Goal: Task Accomplishment & Management: Complete application form

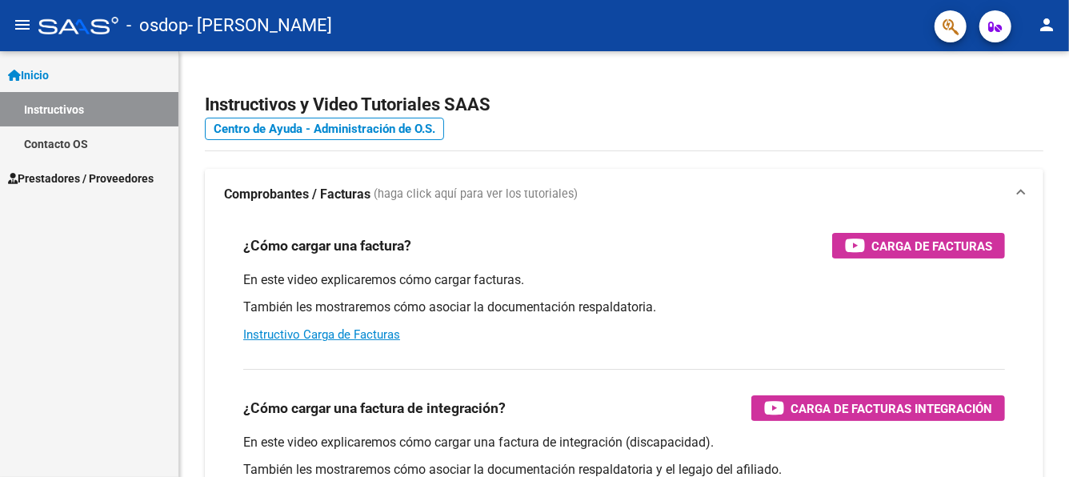
click at [1051, 18] on mat-icon "person" at bounding box center [1046, 24] width 19 height 19
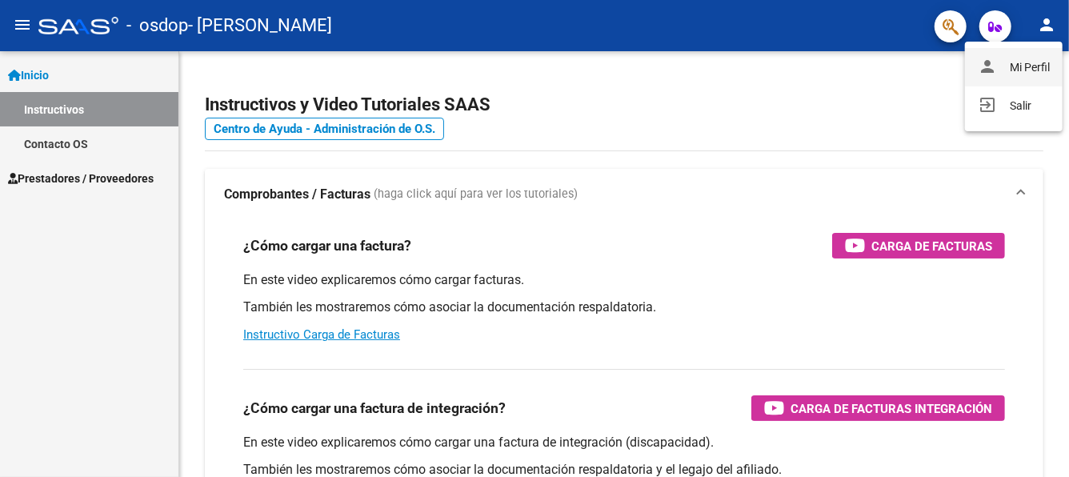
click at [1023, 64] on button "person Mi Perfil" at bounding box center [1014, 67] width 98 height 38
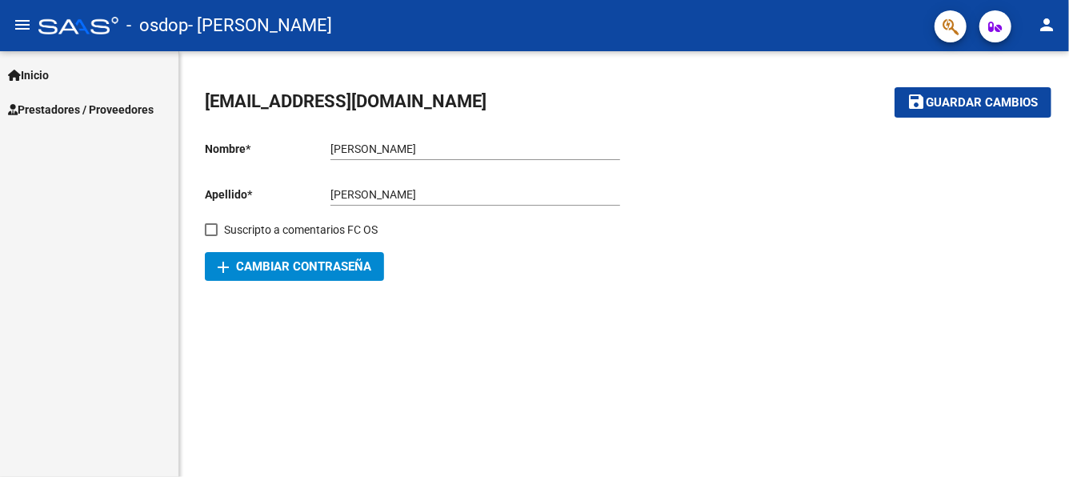
click at [40, 69] on span "Inicio" at bounding box center [28, 75] width 41 height 18
click at [44, 73] on span "Inicio" at bounding box center [28, 75] width 41 height 18
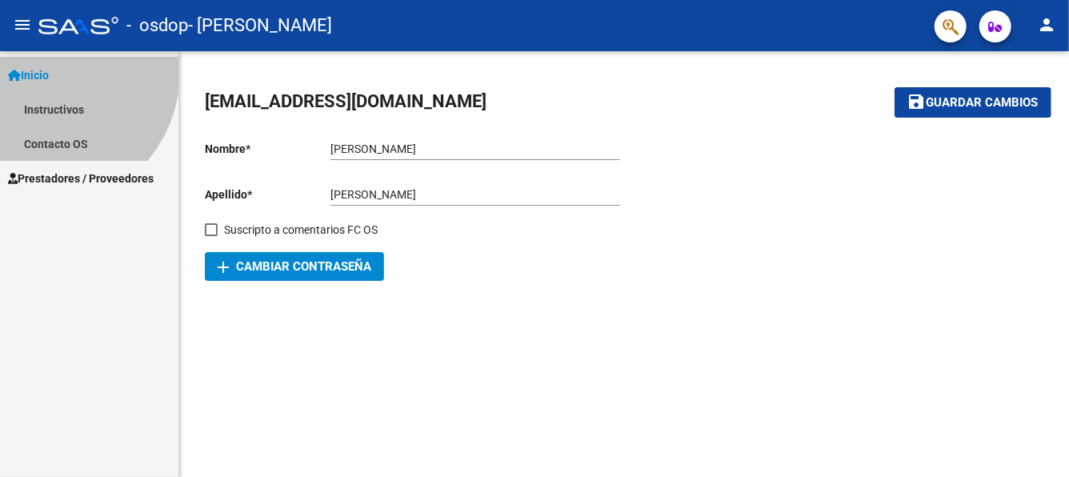
click at [44, 72] on span "Inicio" at bounding box center [28, 75] width 41 height 18
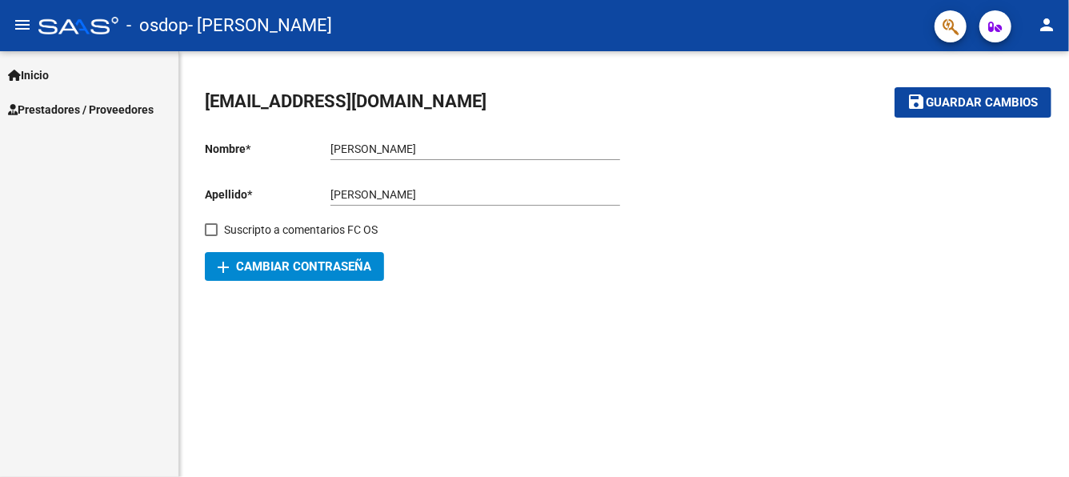
click at [1046, 23] on mat-icon "person" at bounding box center [1046, 24] width 19 height 19
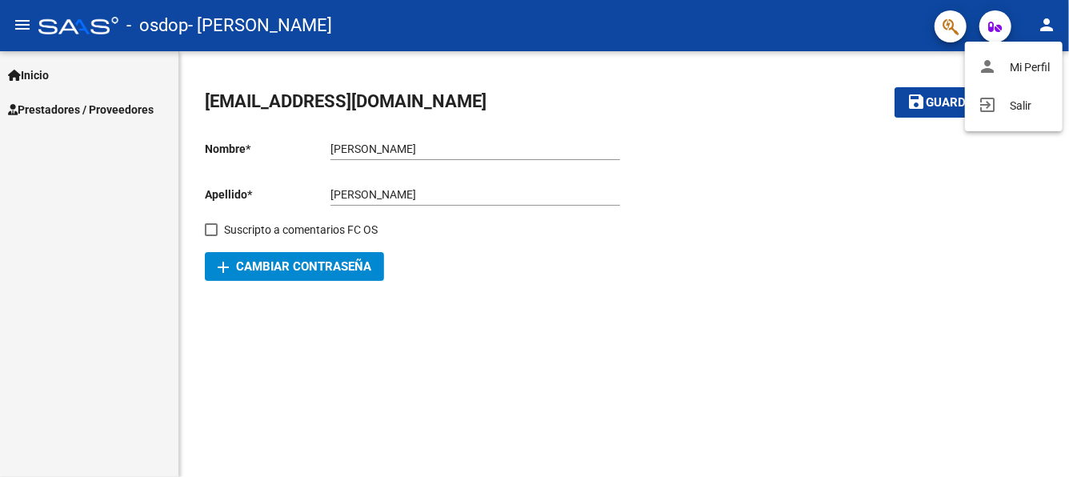
click at [1045, 23] on div at bounding box center [534, 238] width 1069 height 477
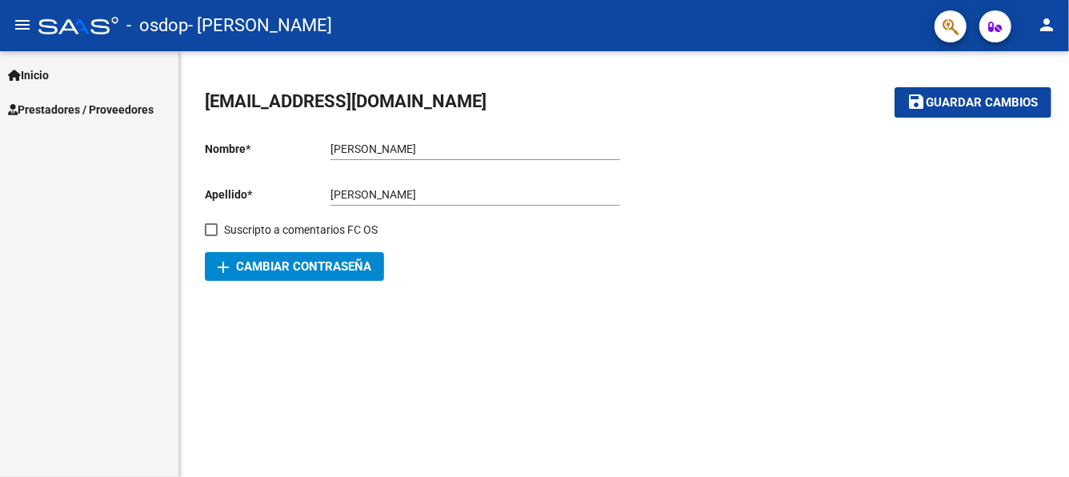
click at [704, 262] on div at bounding box center [833, 204] width 419 height 153
click at [26, 22] on mat-icon "menu" at bounding box center [22, 24] width 19 height 19
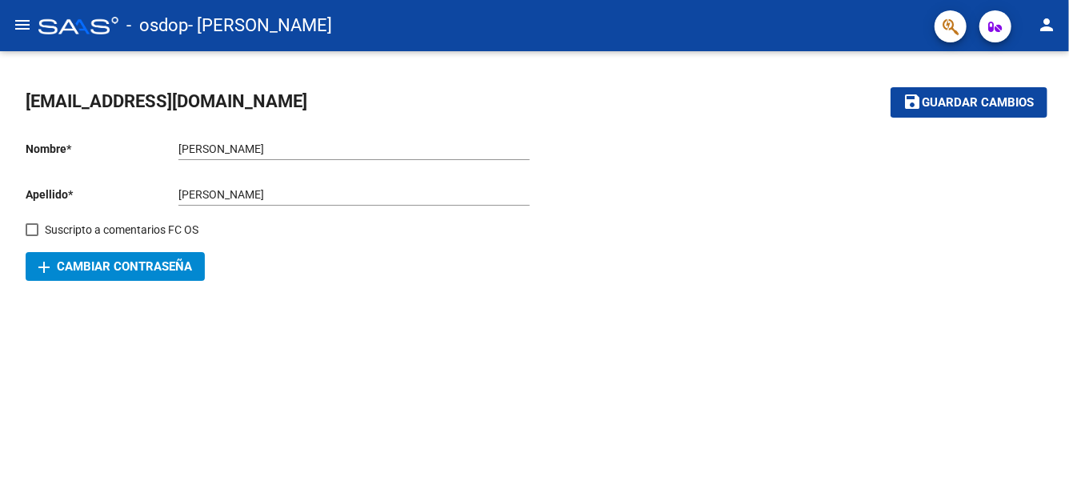
click at [26, 22] on mat-icon "menu" at bounding box center [22, 24] width 19 height 19
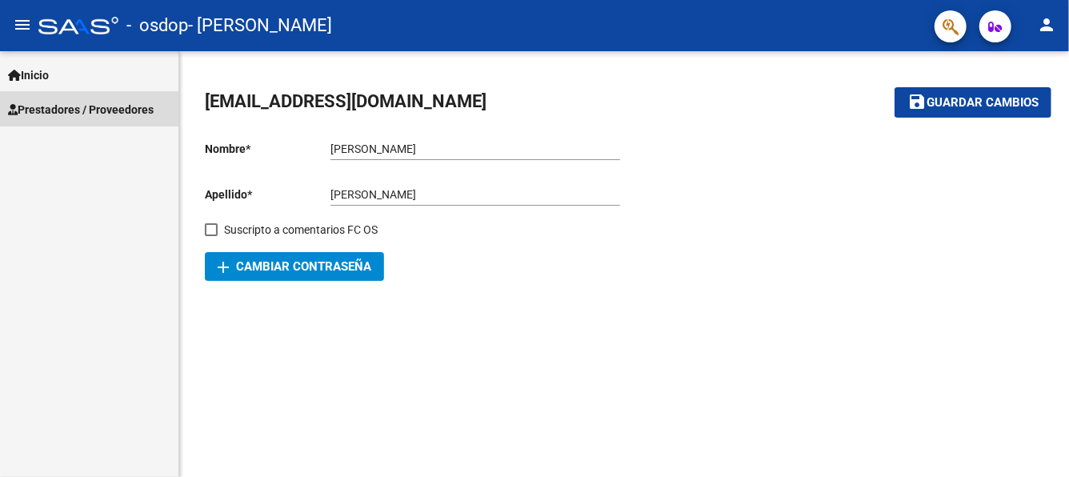
click at [68, 110] on span "Prestadores / Proveedores" at bounding box center [81, 110] width 146 height 18
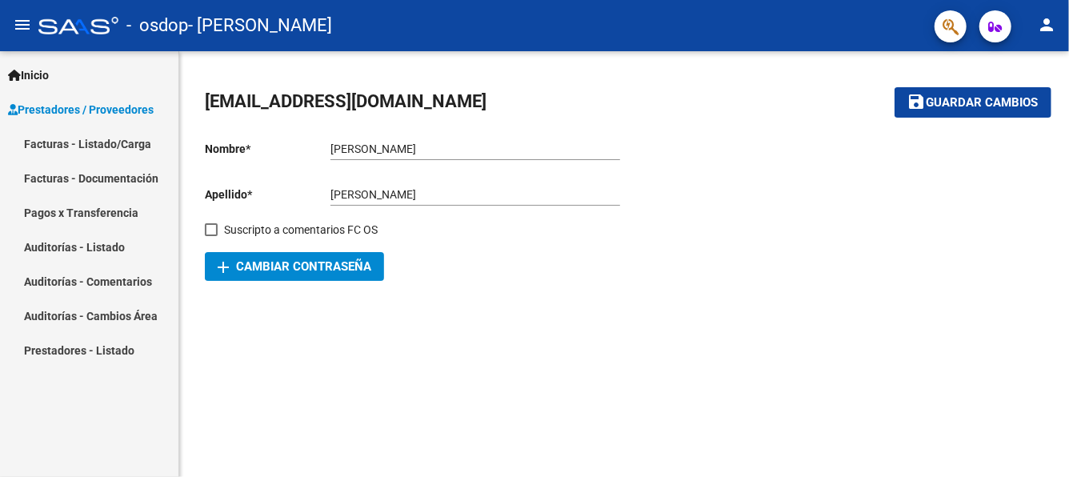
click at [77, 142] on link "Facturas - Listado/Carga" at bounding box center [89, 143] width 178 height 34
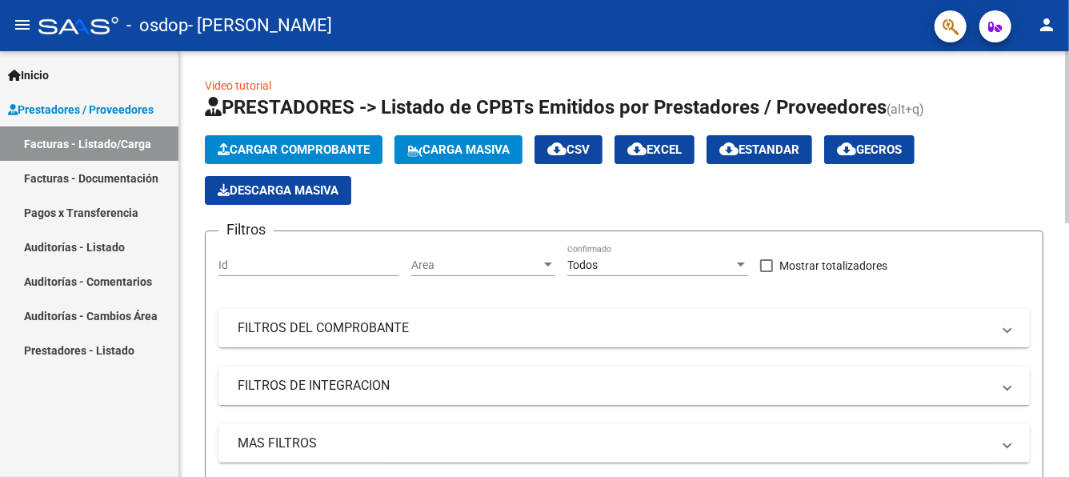
click at [310, 146] on span "Cargar Comprobante" at bounding box center [294, 149] width 152 height 14
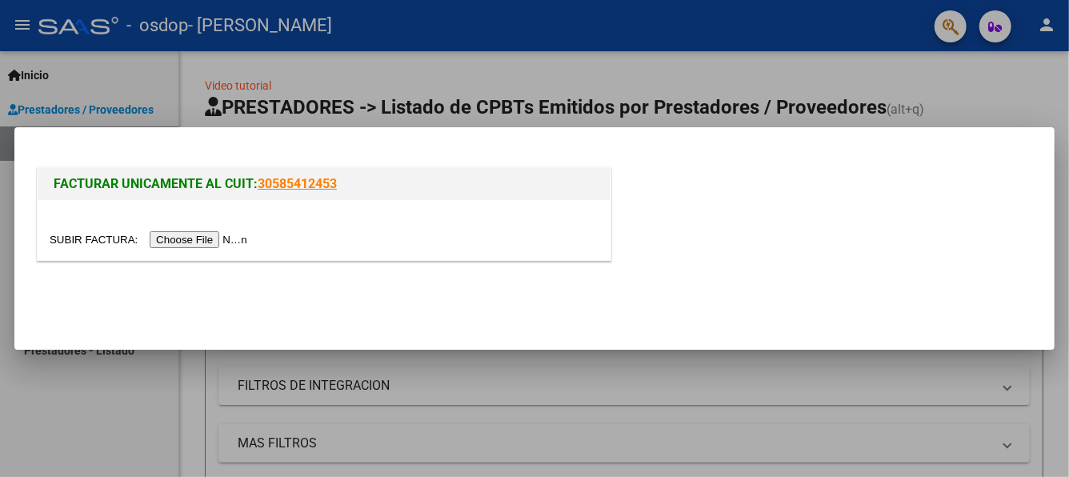
click at [215, 239] on input "file" at bounding box center [151, 239] width 202 height 17
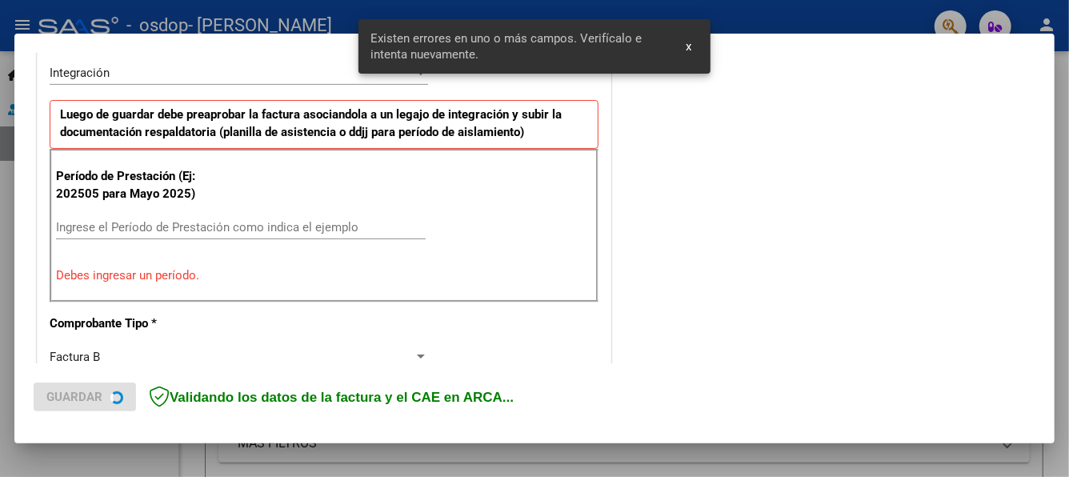
scroll to position [399, 0]
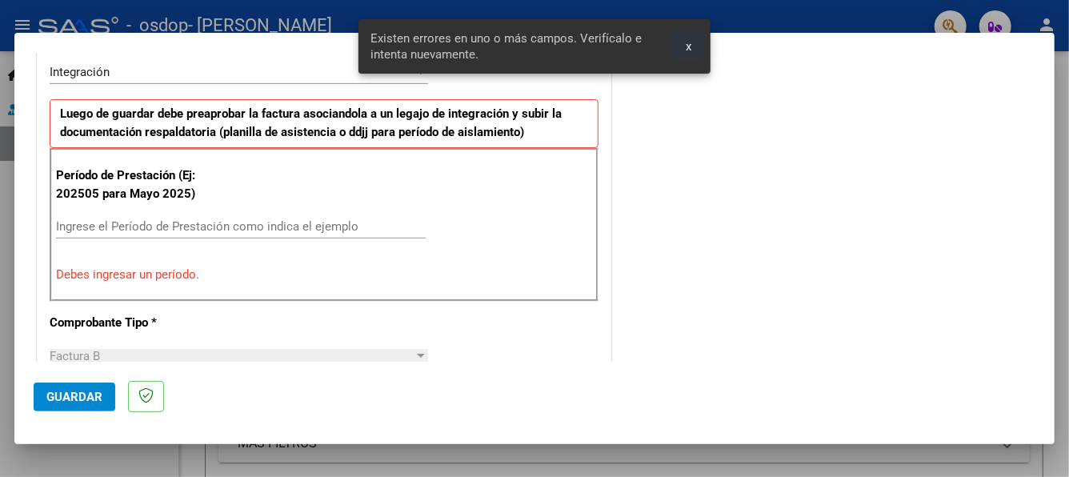
click at [682, 39] on button "x" at bounding box center [688, 46] width 31 height 29
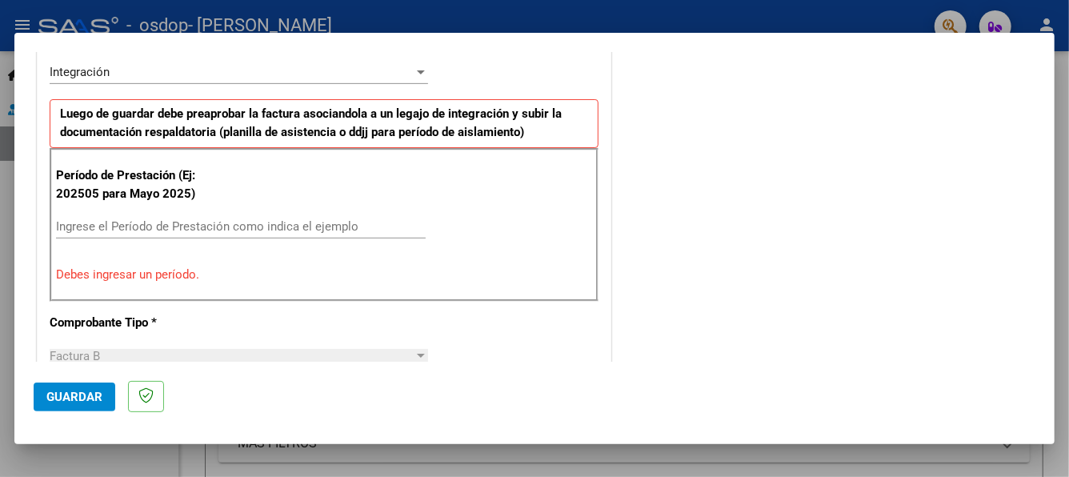
click at [181, 224] on input "Ingrese el Período de Prestación como indica el ejemplo" at bounding box center [241, 226] width 370 height 14
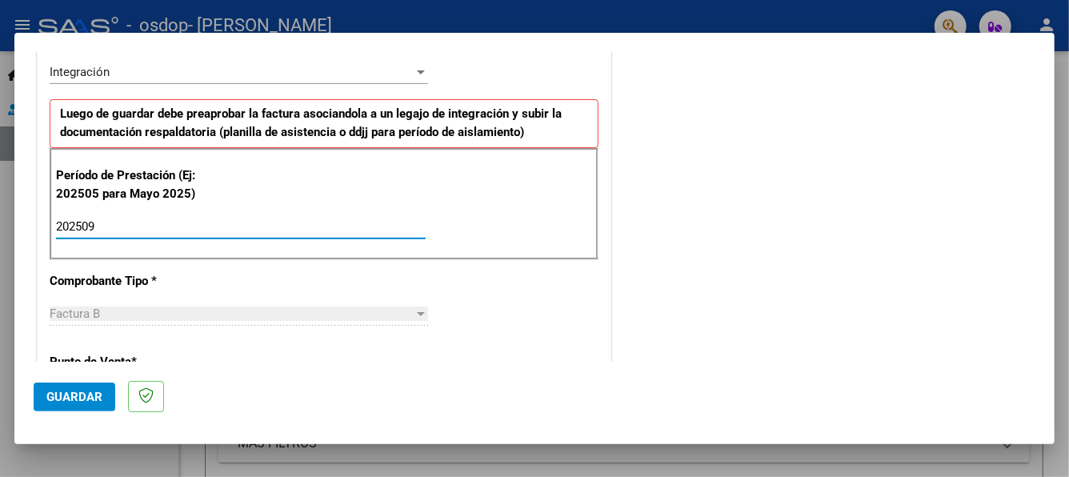
scroll to position [479, 0]
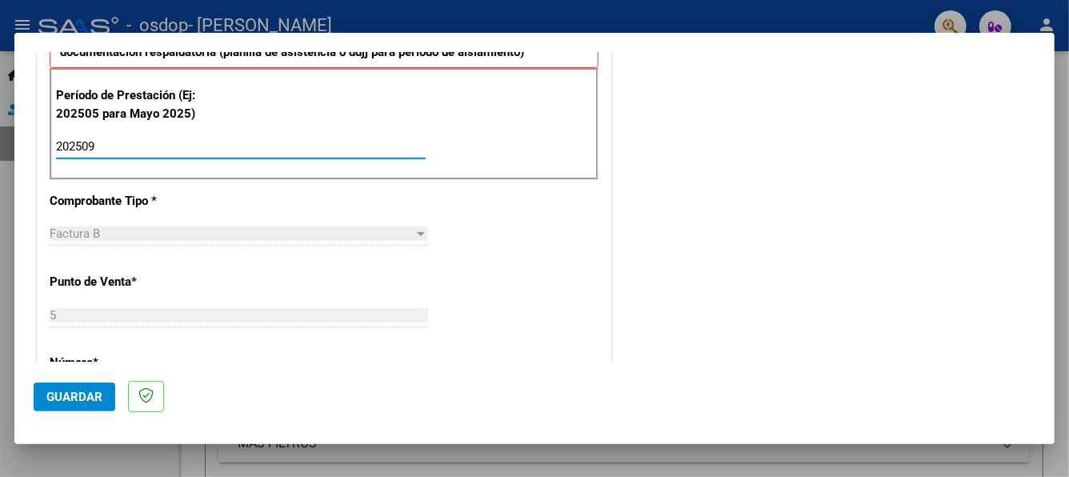
type input "202509"
click at [177, 228] on div "Factura B" at bounding box center [232, 233] width 364 height 14
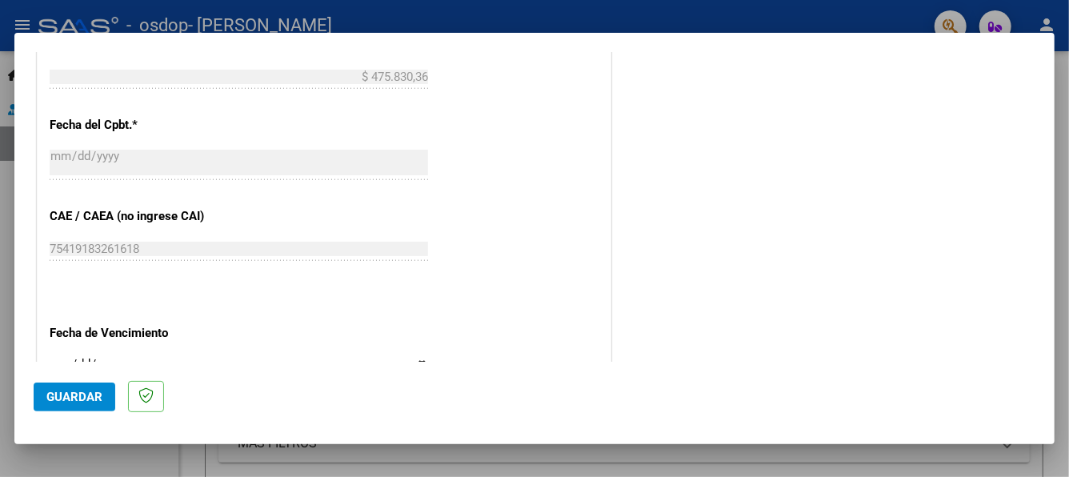
scroll to position [959, 0]
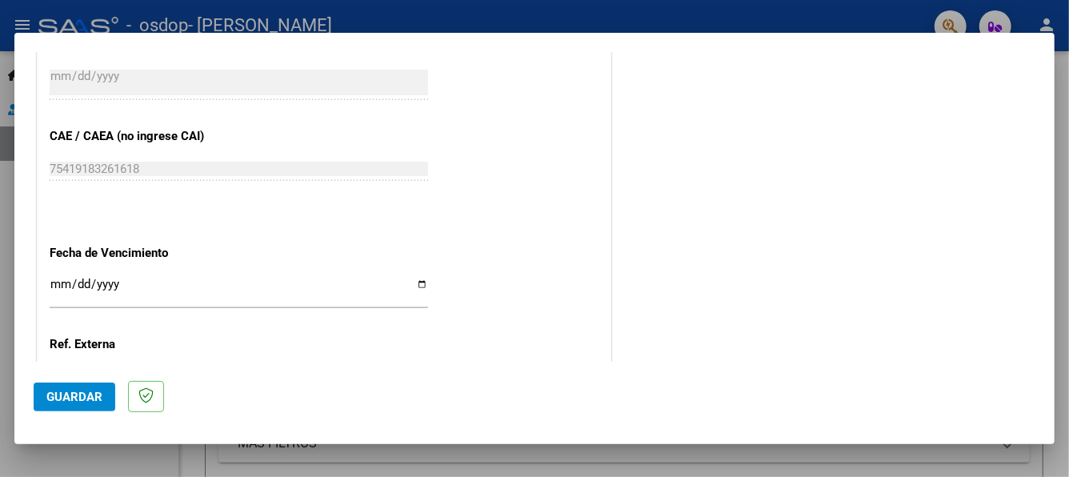
click at [58, 282] on input "Ingresar la fecha" at bounding box center [239, 291] width 378 height 26
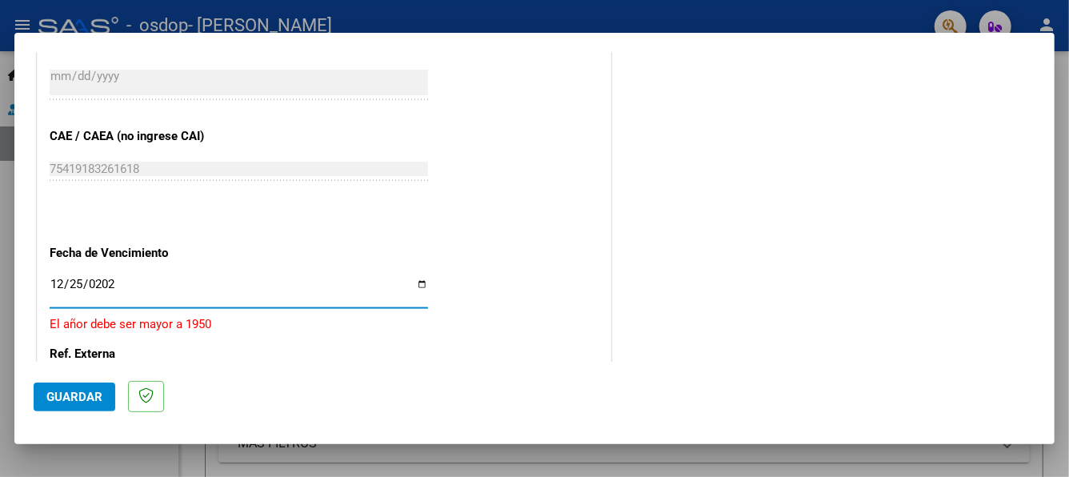
type input "[DATE]"
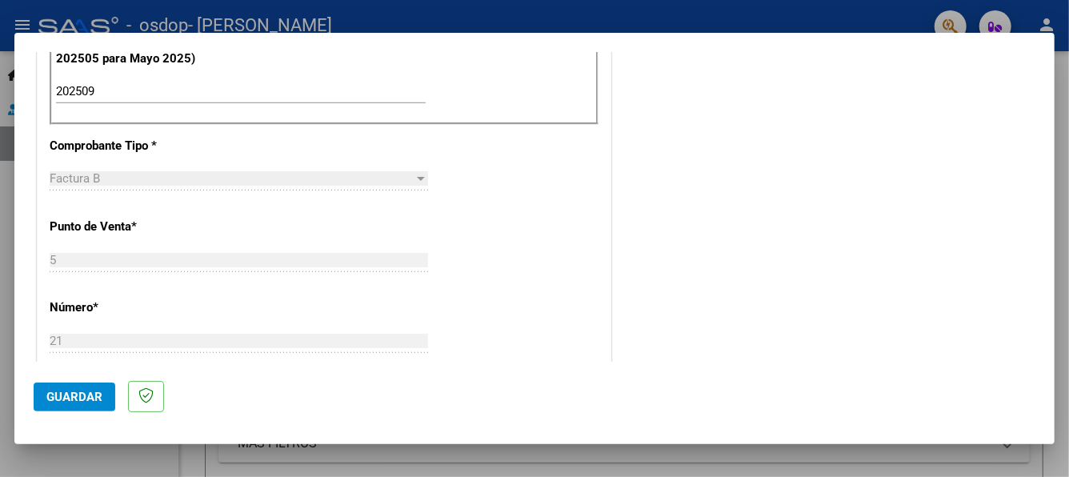
scroll to position [694, 0]
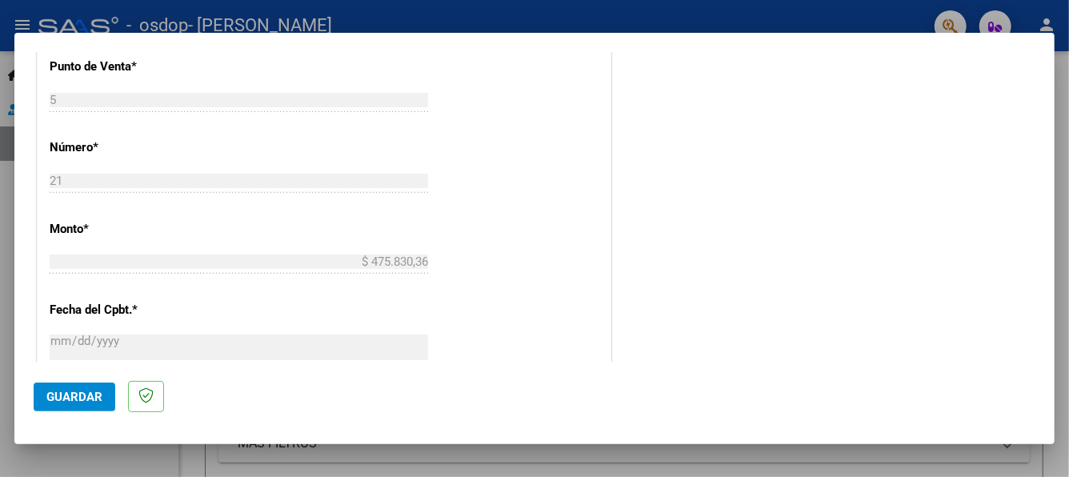
click at [68, 390] on span "Guardar" at bounding box center [74, 397] width 56 height 14
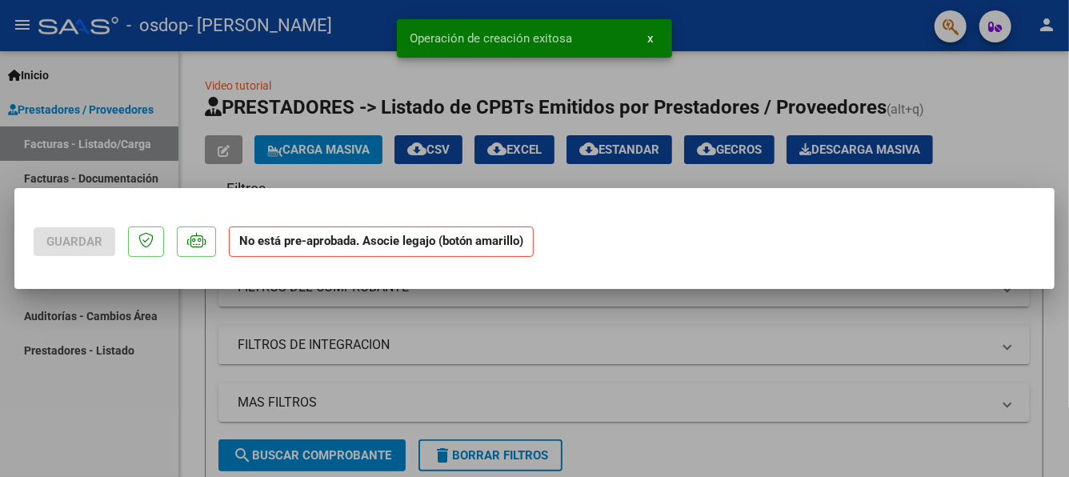
scroll to position [0, 0]
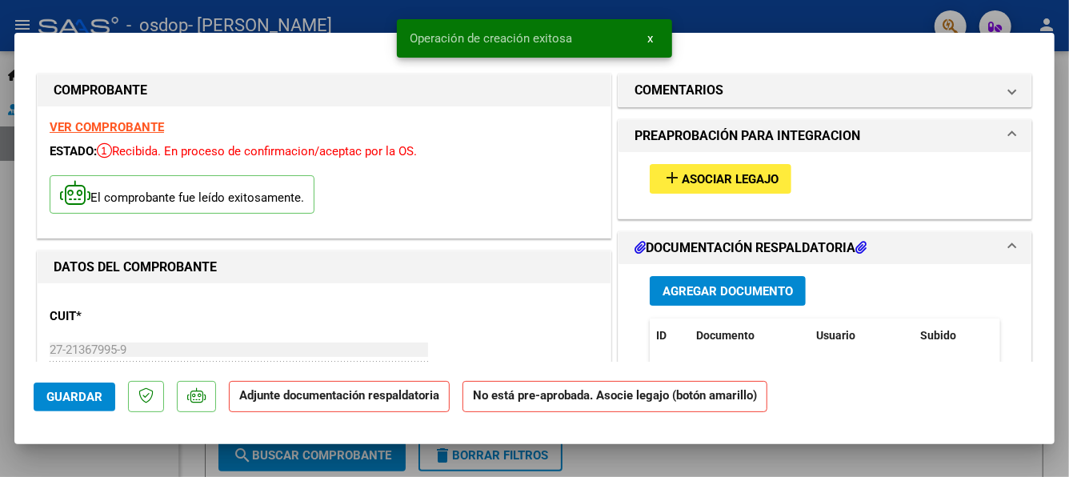
click at [682, 173] on span "Asociar Legajo" at bounding box center [730, 179] width 97 height 14
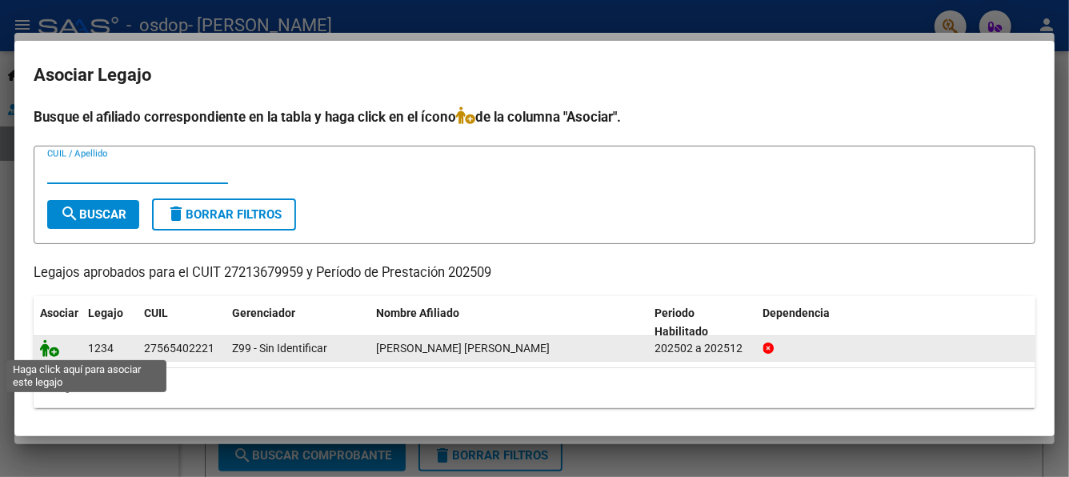
click at [55, 350] on icon at bounding box center [49, 348] width 19 height 18
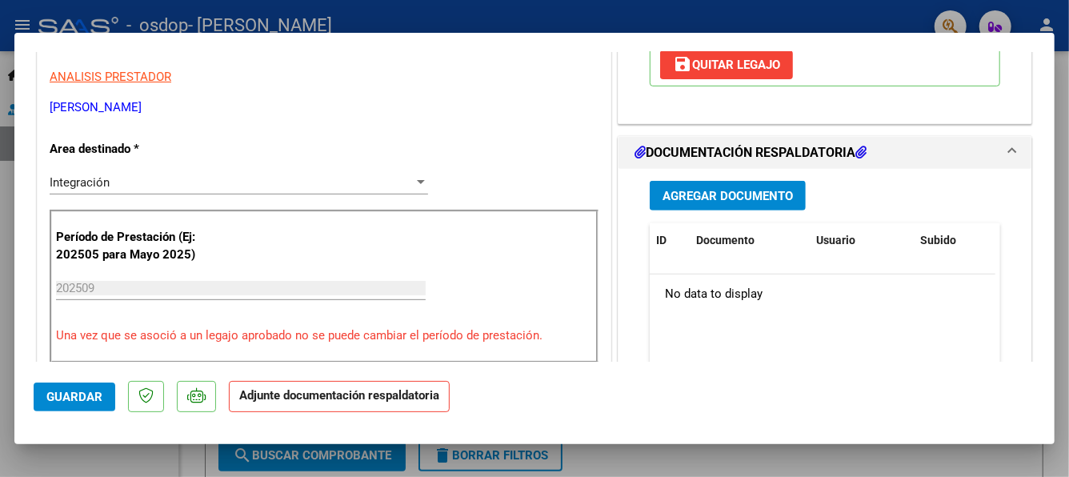
scroll to position [400, 0]
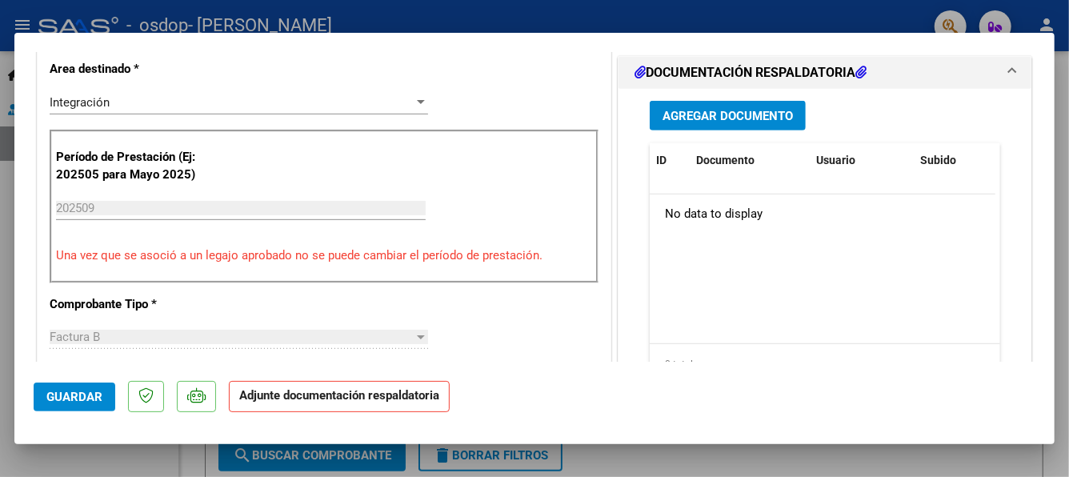
click at [305, 402] on strong "Adjunte documentación respaldatoria" at bounding box center [339, 395] width 200 height 14
click at [684, 103] on button "Agregar Documento" at bounding box center [728, 116] width 156 height 30
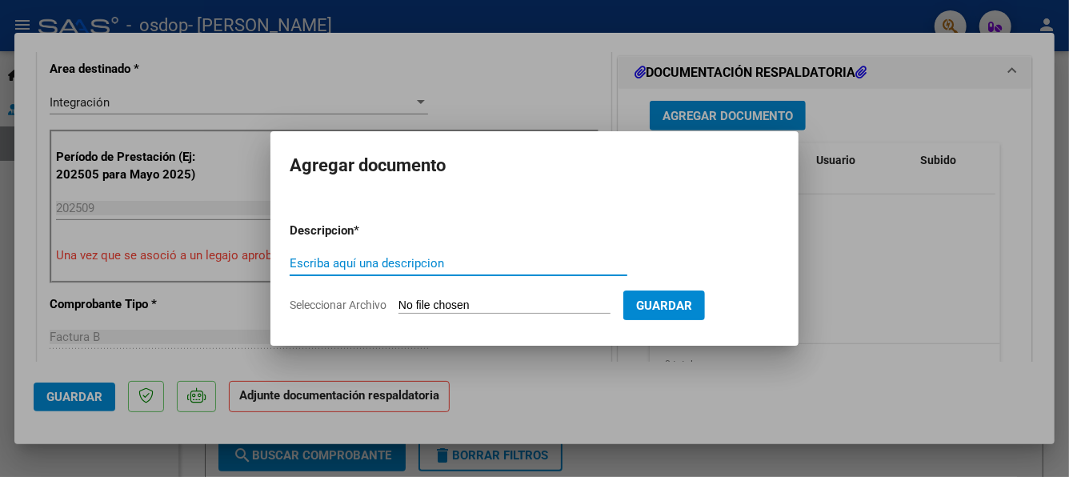
click at [446, 265] on input "Escriba aquí una descripcion" at bounding box center [459, 263] width 338 height 14
type input "Asistencia"
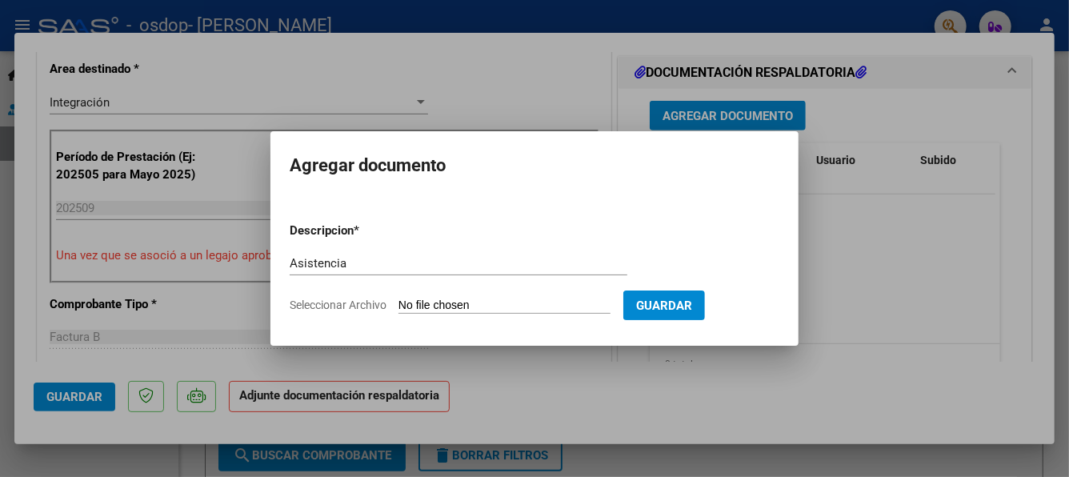
click at [428, 303] on input "Seleccionar Archivo" at bounding box center [504, 305] width 212 height 15
type input "C:\fakepath\ASIST [PERSON_NAME].pdf"
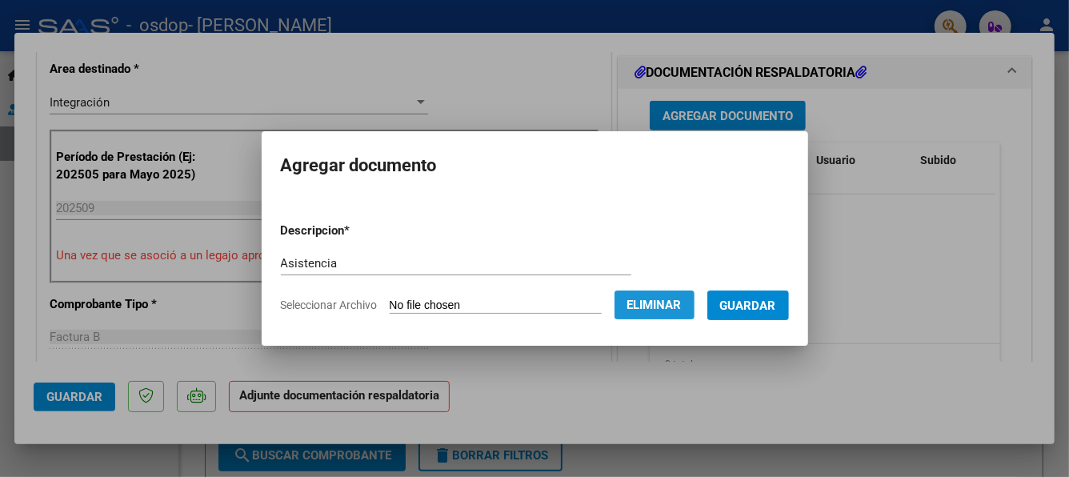
click at [666, 298] on span "Eliminar" at bounding box center [654, 305] width 54 height 14
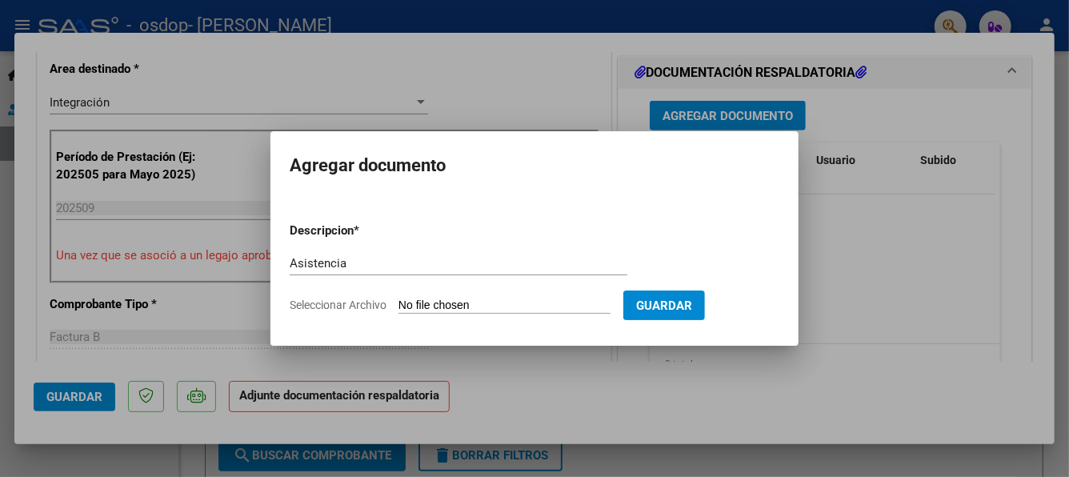
click at [427, 302] on input "Seleccionar Archivo" at bounding box center [504, 305] width 212 height 15
type input "C:\fakepath\ASIST [PERSON_NAME].pdf"
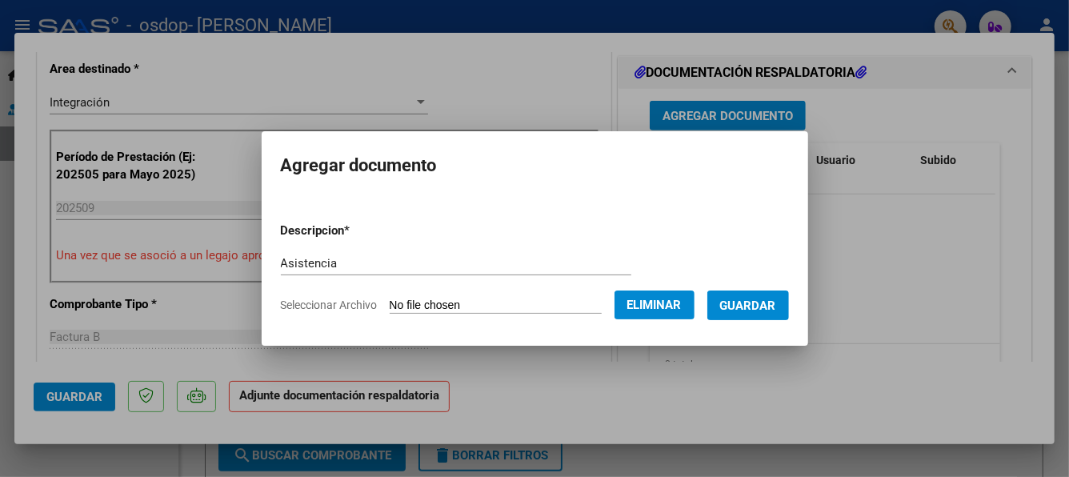
click at [758, 302] on span "Guardar" at bounding box center [748, 305] width 56 height 14
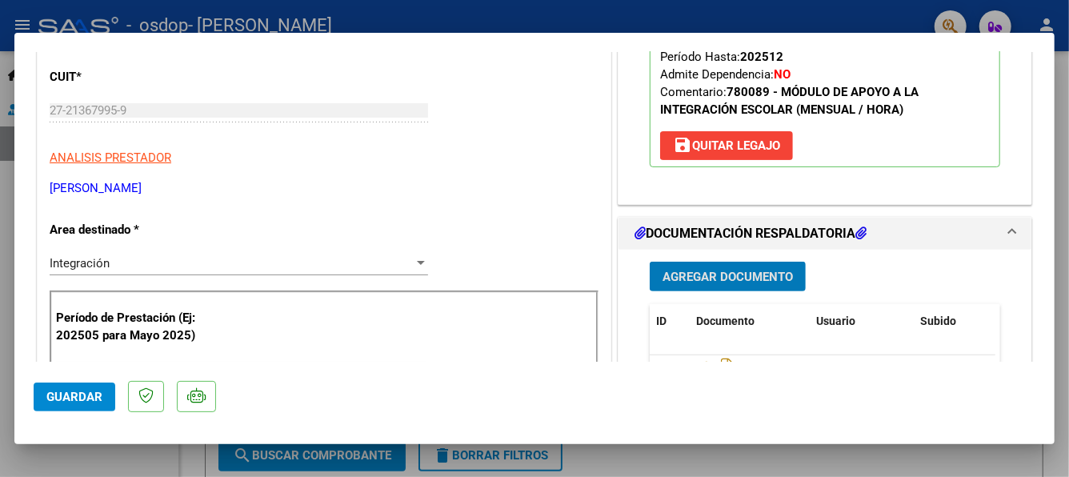
scroll to position [0, 0]
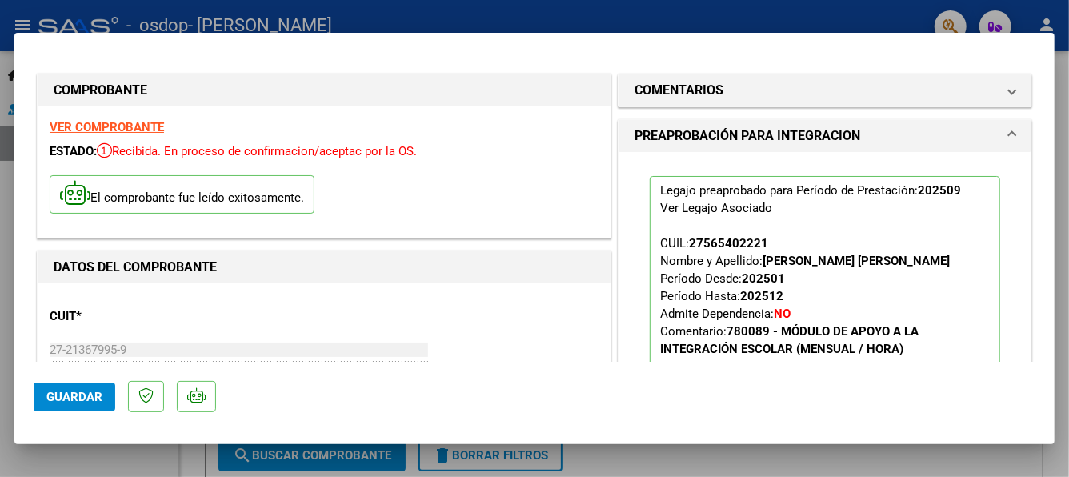
click at [86, 394] on span "Guardar" at bounding box center [74, 397] width 56 height 14
click at [859, 8] on div at bounding box center [534, 238] width 1069 height 477
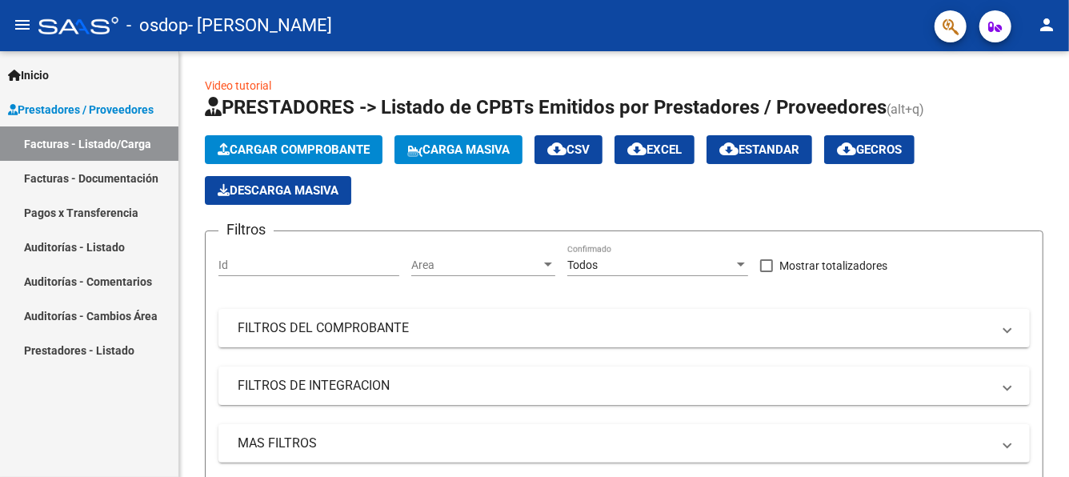
click at [1042, 22] on mat-icon "person" at bounding box center [1046, 24] width 19 height 19
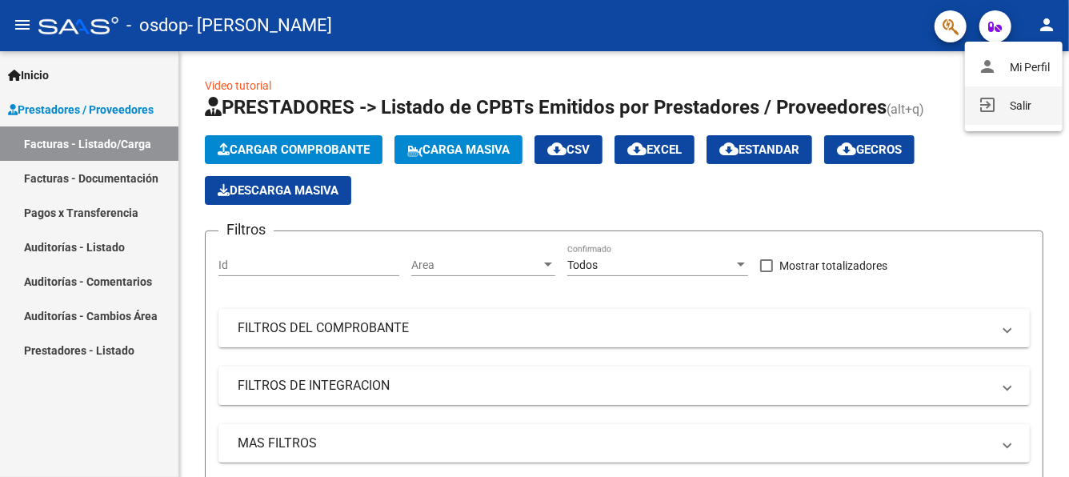
click at [1017, 105] on button "exit_to_app Salir" at bounding box center [1014, 105] width 98 height 38
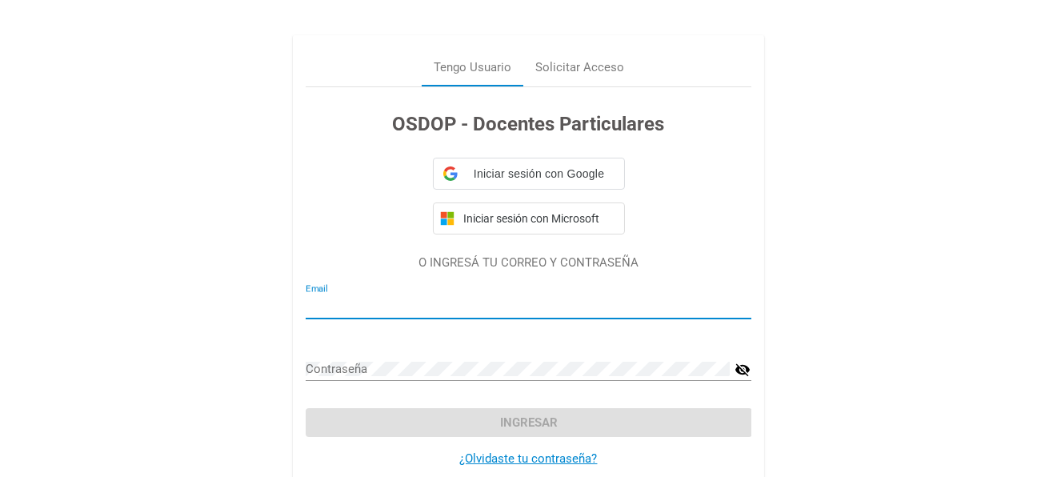
type input "[EMAIL_ADDRESS][DOMAIN_NAME]"
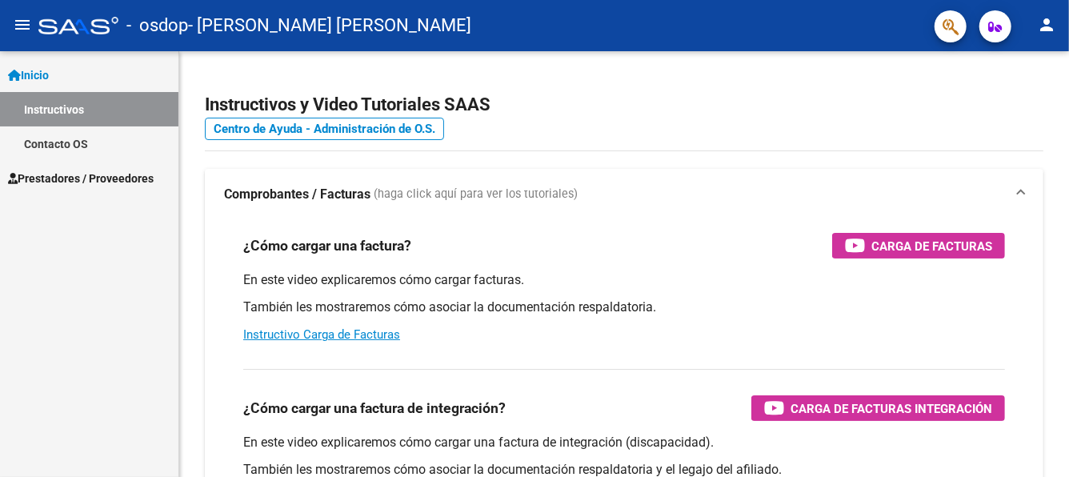
click at [1046, 25] on mat-icon "person" at bounding box center [1046, 24] width 19 height 19
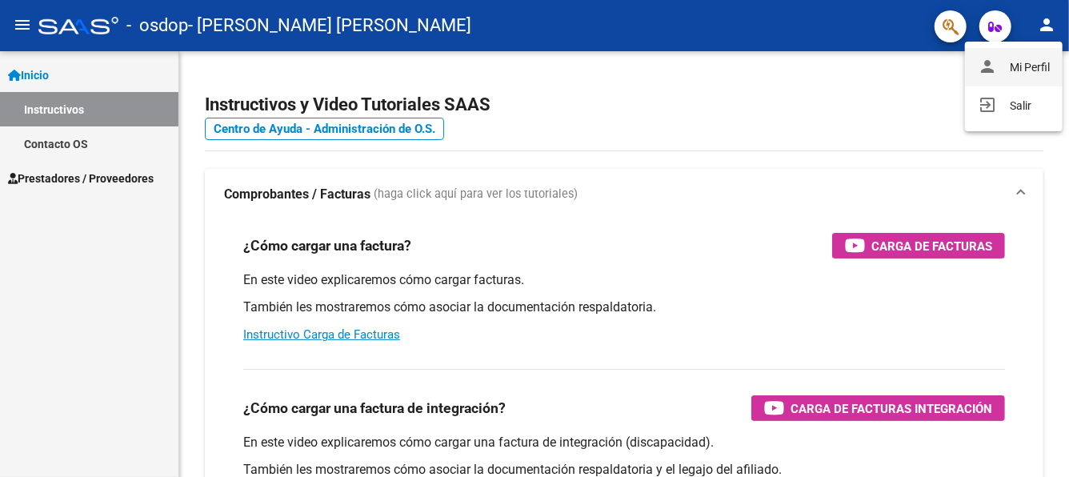
click at [1037, 64] on button "person Mi Perfil" at bounding box center [1014, 67] width 98 height 38
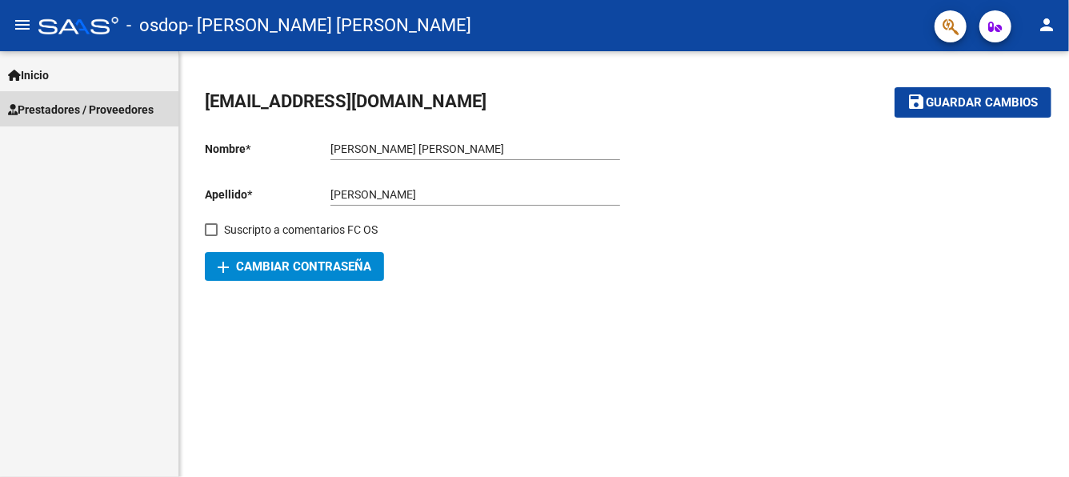
click at [55, 115] on span "Prestadores / Proveedores" at bounding box center [81, 110] width 146 height 18
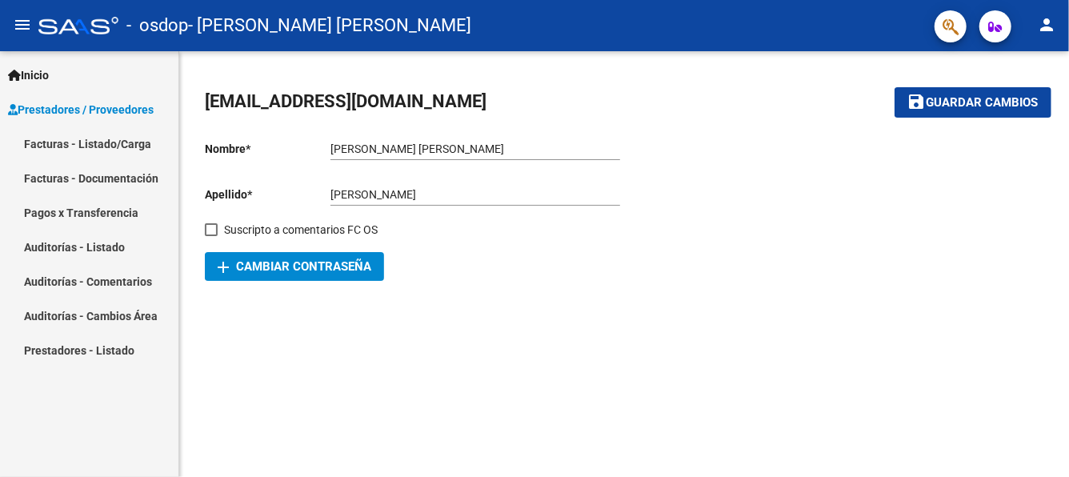
click at [76, 106] on span "Prestadores / Proveedores" at bounding box center [81, 110] width 146 height 18
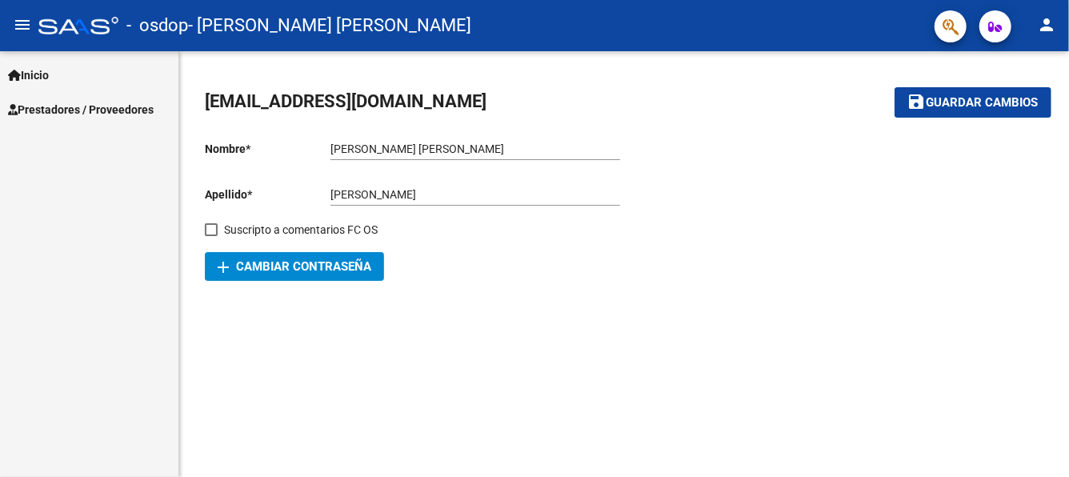
click at [90, 139] on div "Inicio Instructivos Contacto OS Prestadores / Proveedores Facturas - Listado/Ca…" at bounding box center [89, 264] width 178 height 426
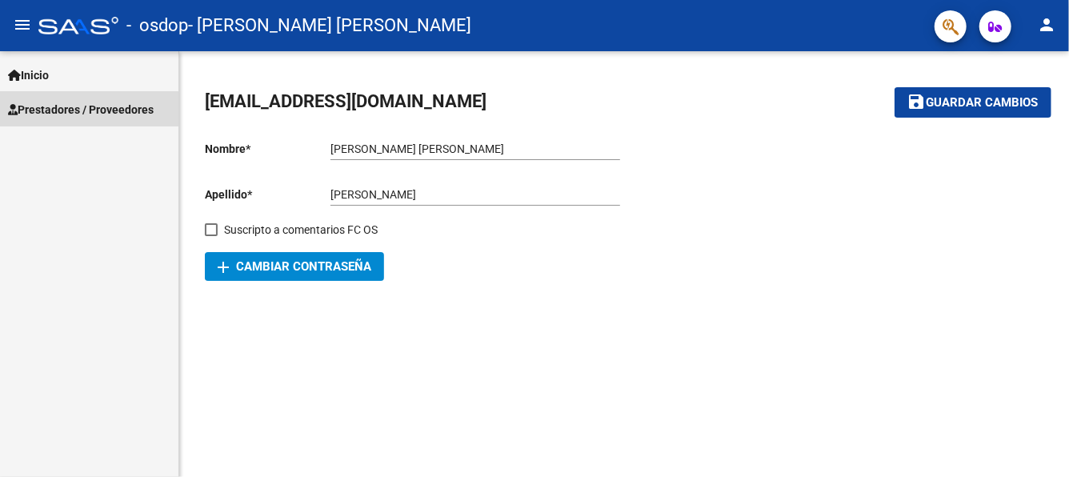
click at [84, 106] on span "Prestadores / Proveedores" at bounding box center [81, 110] width 146 height 18
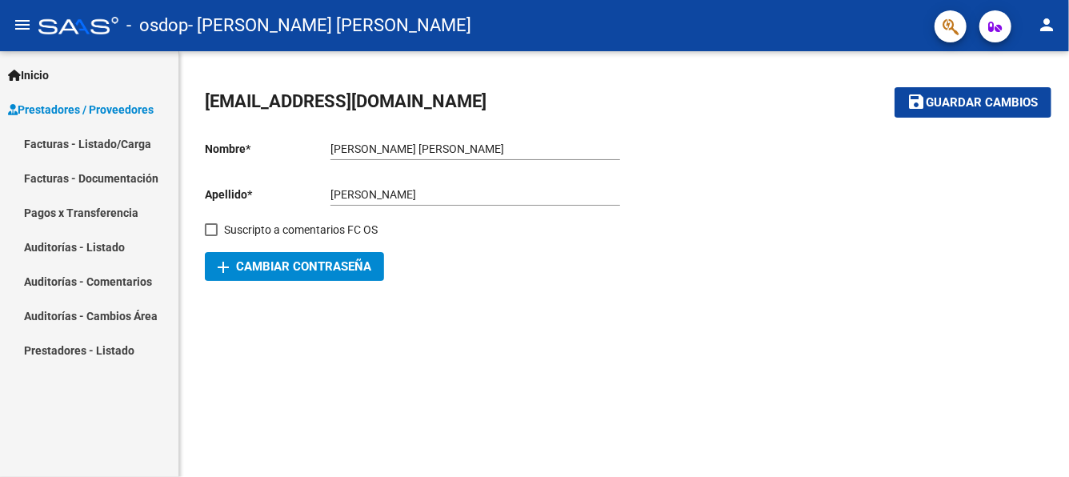
click at [90, 140] on link "Facturas - Listado/Carga" at bounding box center [89, 143] width 178 height 34
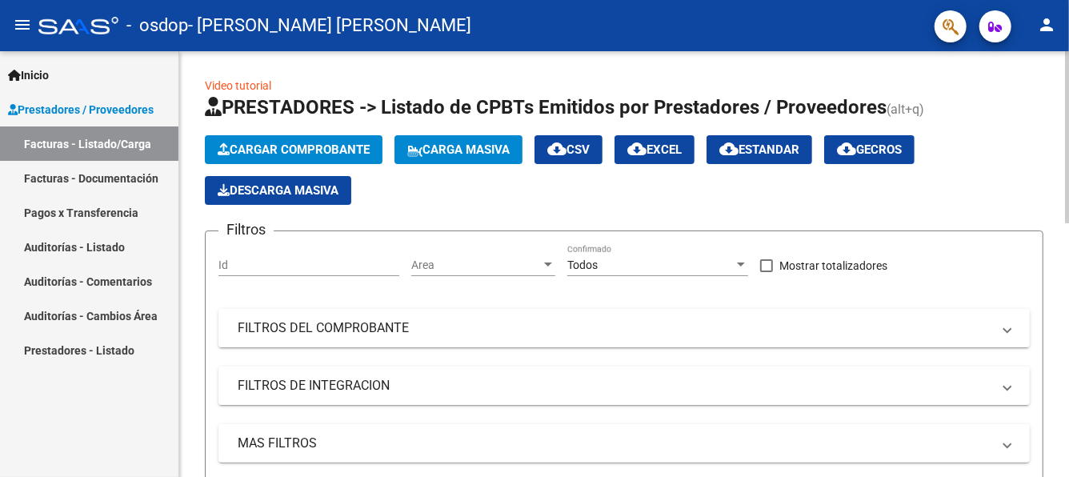
click at [326, 146] on span "Cargar Comprobante" at bounding box center [294, 149] width 152 height 14
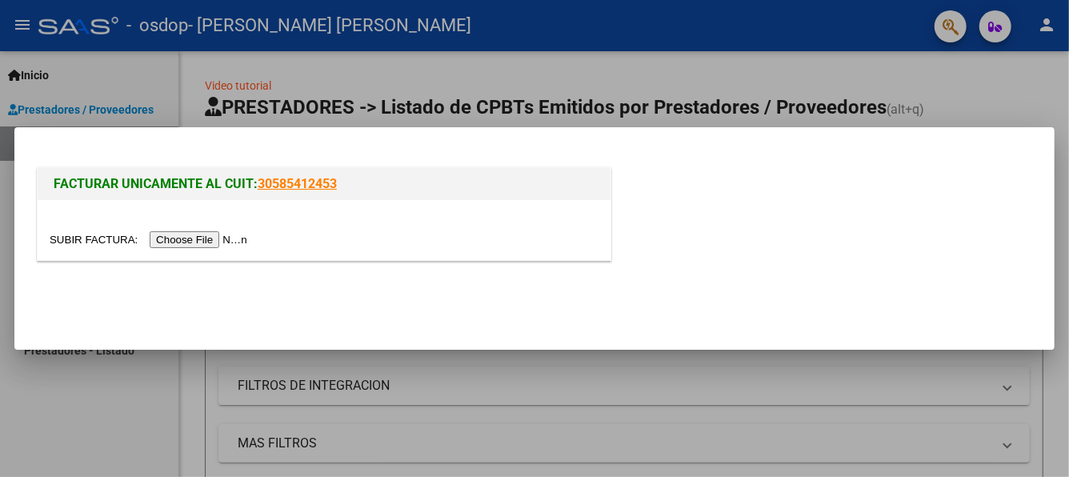
click at [220, 234] on input "file" at bounding box center [151, 239] width 202 height 17
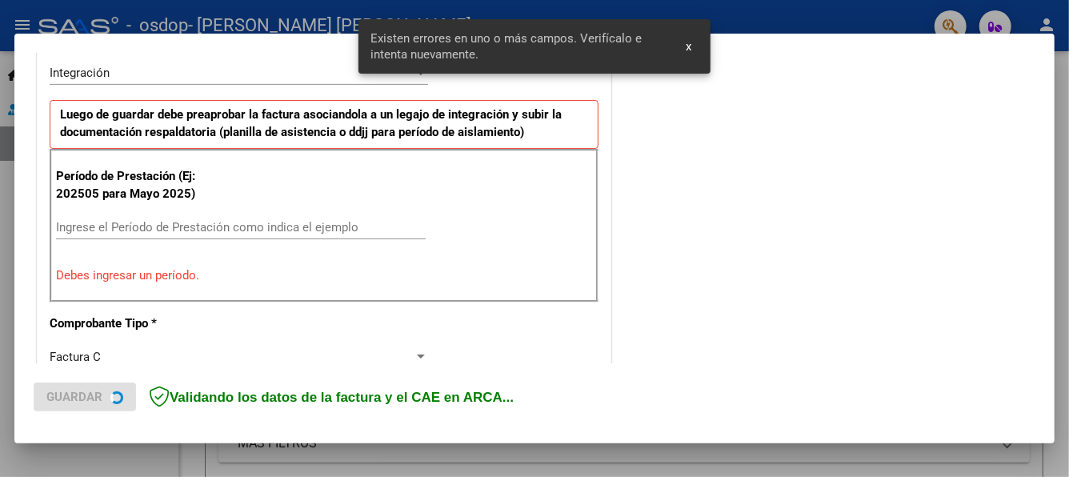
scroll to position [399, 0]
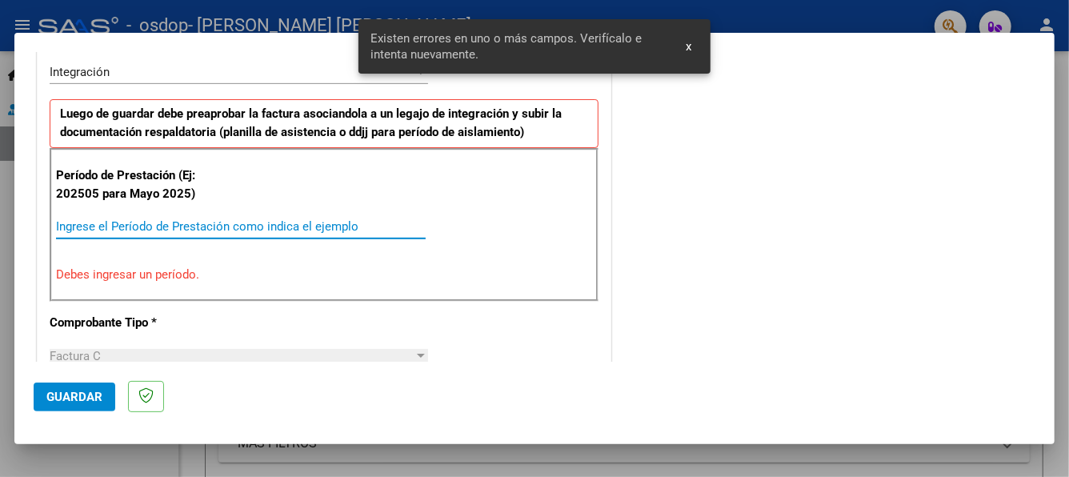
click at [131, 220] on input "Ingrese el Período de Prestación como indica el ejemplo" at bounding box center [241, 226] width 370 height 14
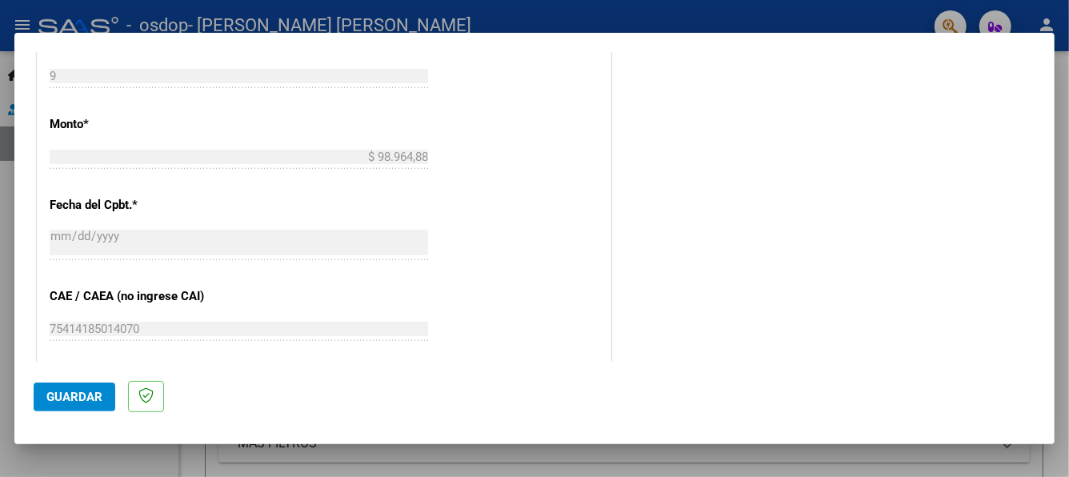
scroll to position [959, 0]
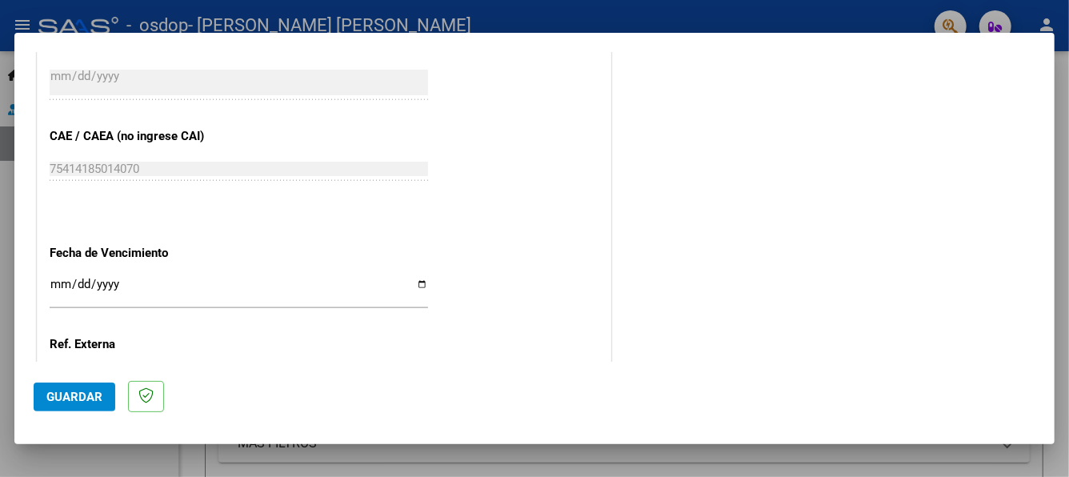
type input "202509"
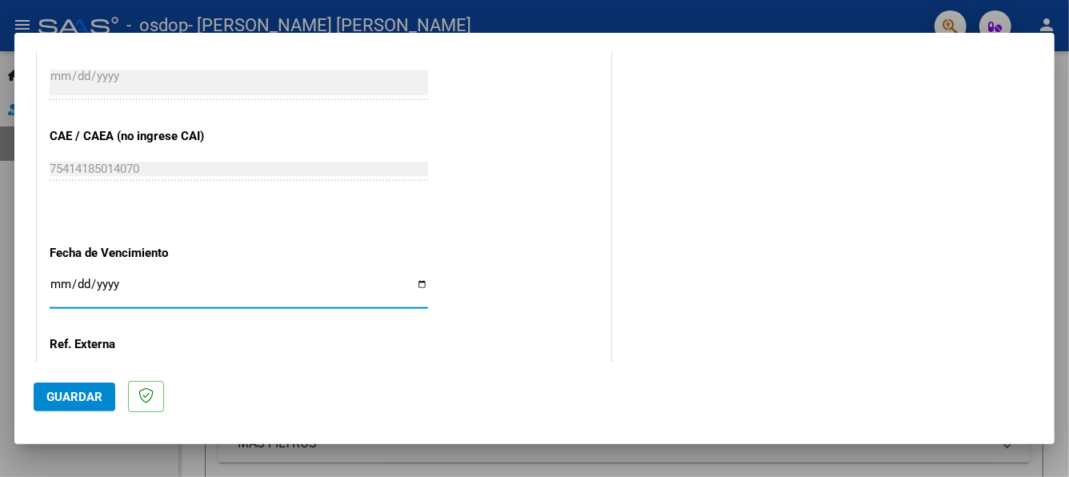
click at [54, 282] on input "Ingresar la fecha" at bounding box center [239, 291] width 378 height 26
type input "[DATE]"
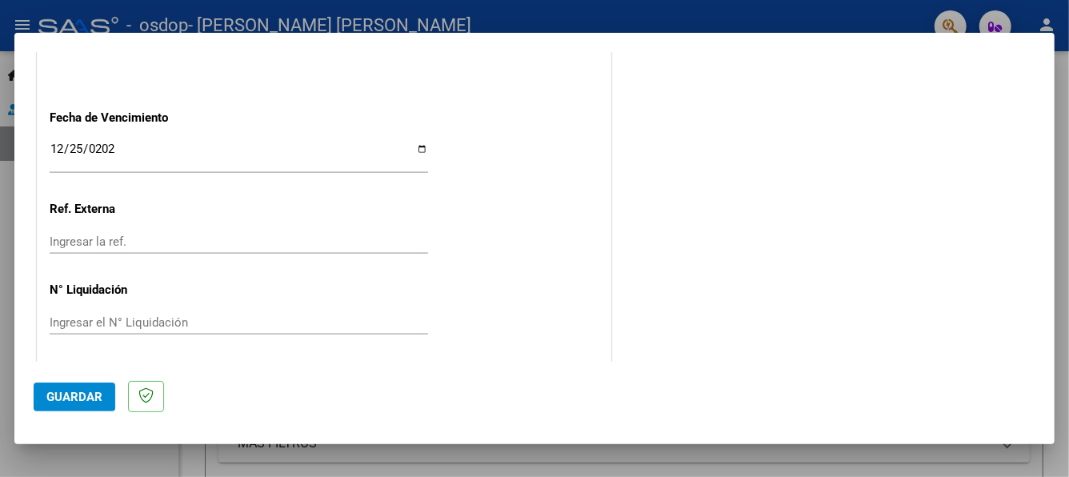
click at [69, 392] on span "Guardar" at bounding box center [74, 397] width 56 height 14
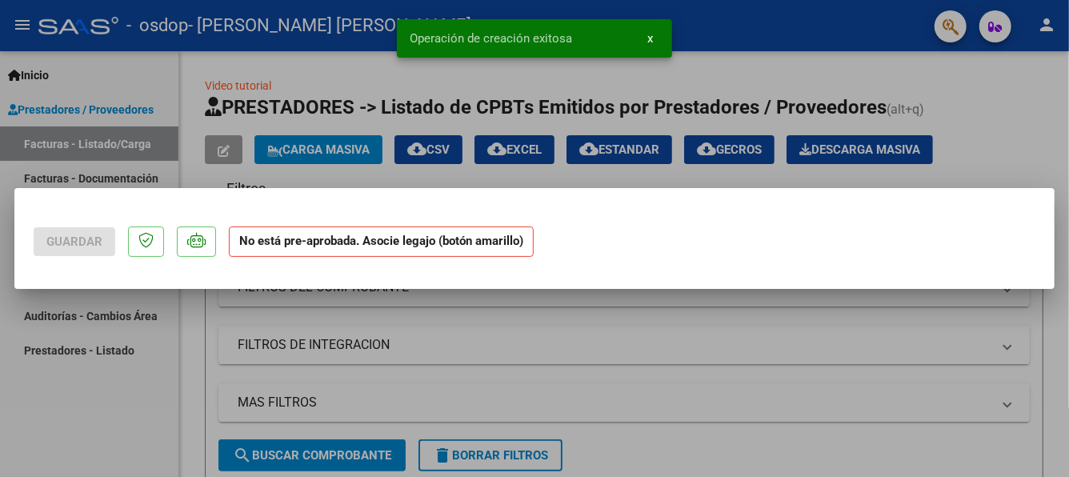
scroll to position [0, 0]
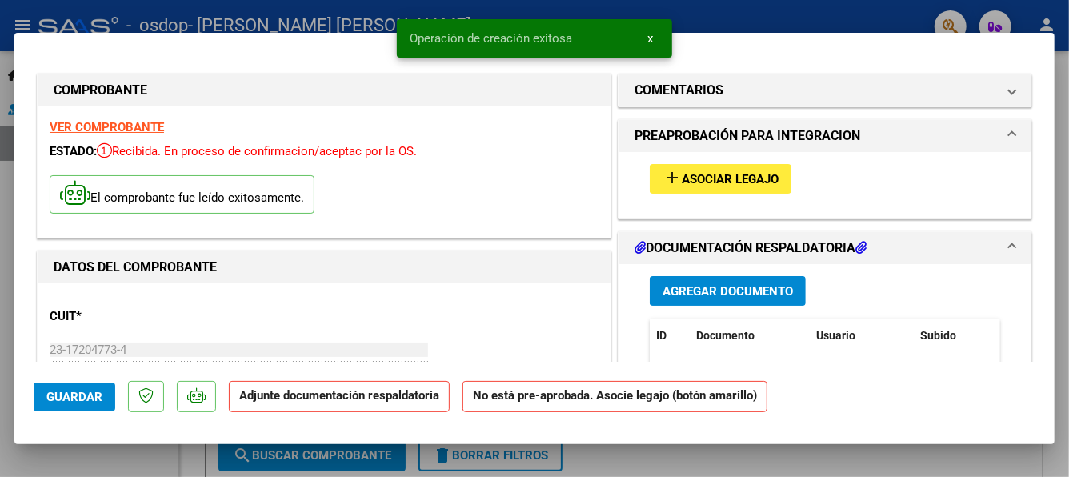
click at [693, 174] on span "Asociar Legajo" at bounding box center [730, 179] width 97 height 14
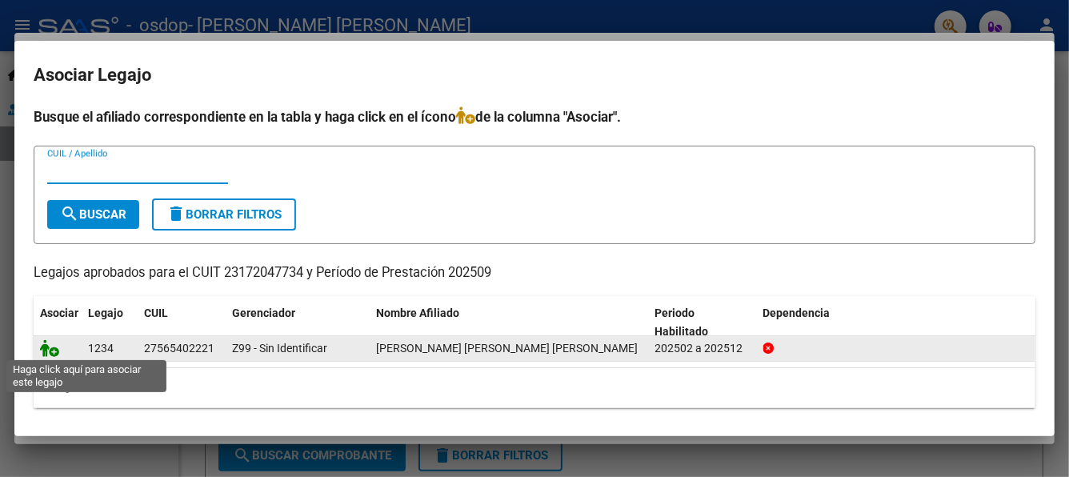
click at [49, 349] on icon at bounding box center [49, 348] width 19 height 18
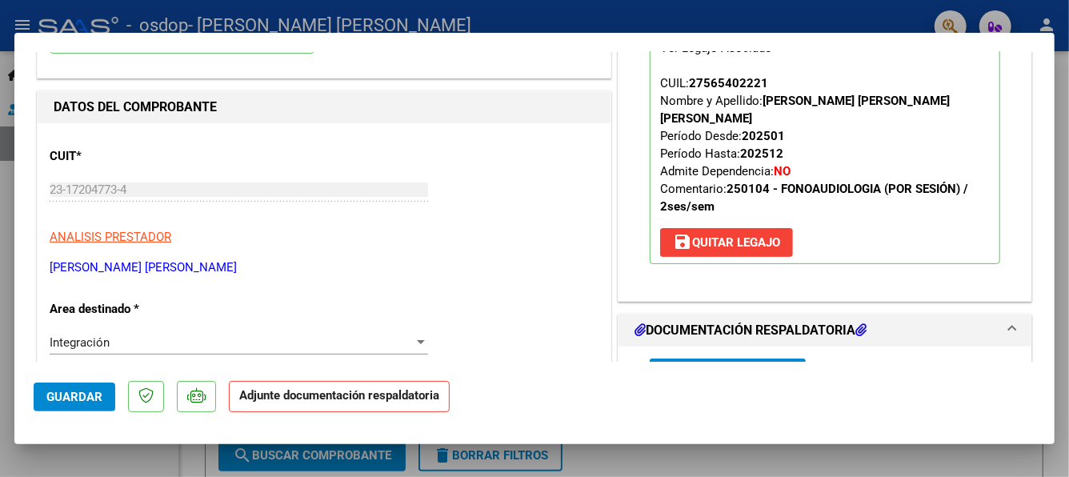
scroll to position [239, 0]
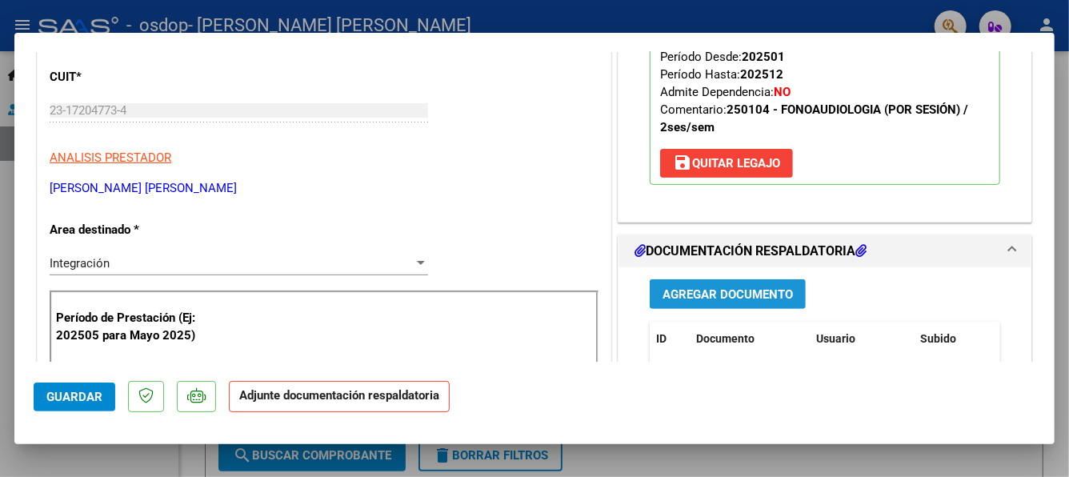
click at [691, 287] on span "Agregar Documento" at bounding box center [727, 294] width 130 height 14
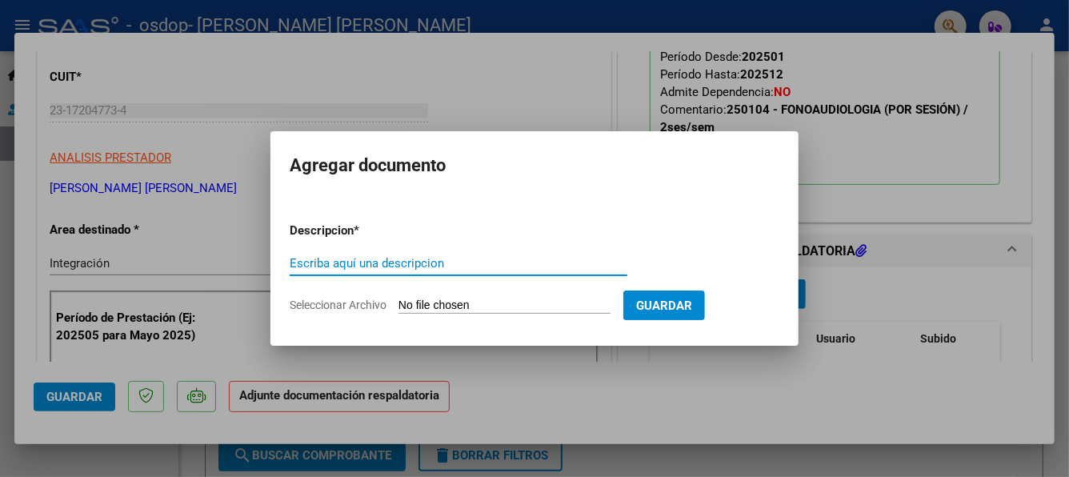
click at [446, 306] on input "Seleccionar Archivo" at bounding box center [504, 305] width 212 height 15
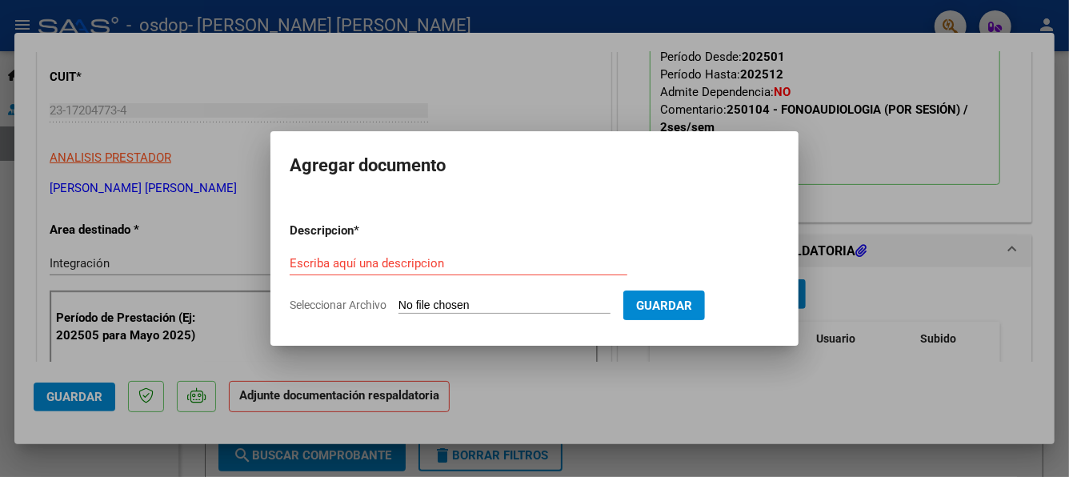
type input "C:\fakepath\ASIST FONO LUANA ABIGAIL ZOILO PEREA.pdf"
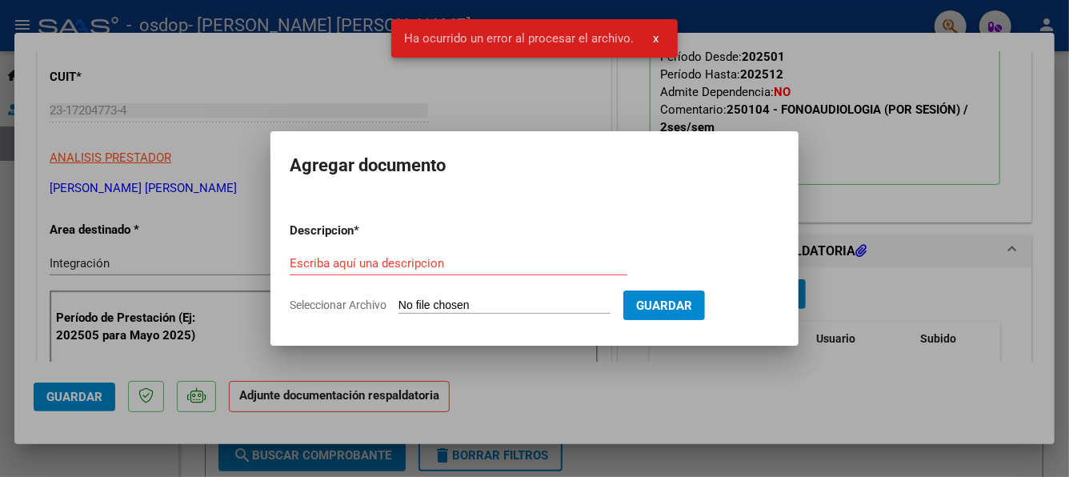
click at [358, 263] on input "Escriba aquí una descripcion" at bounding box center [459, 263] width 338 height 14
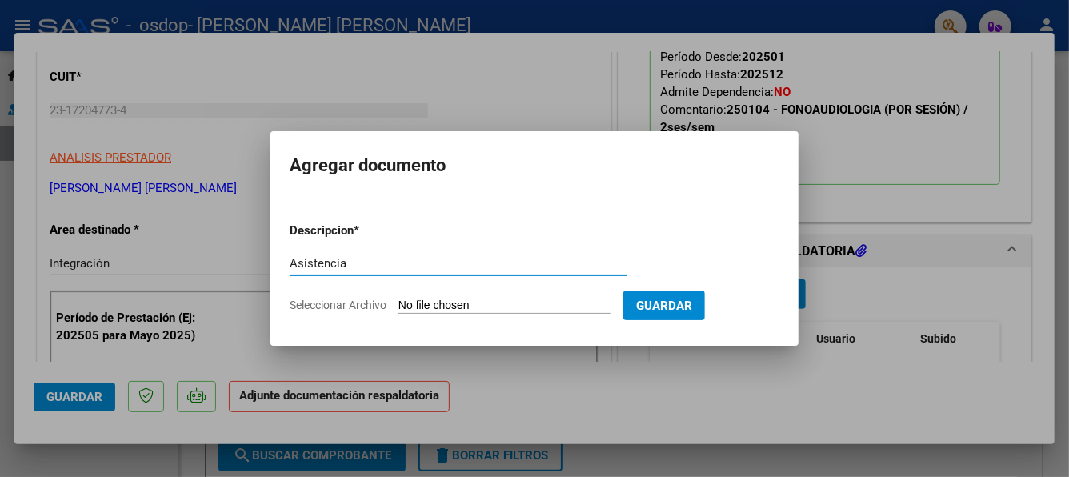
type input "Asistencia"
click at [462, 309] on input "Seleccionar Archivo" at bounding box center [504, 305] width 212 height 15
type input "C:\fakepath\ASIST FONO LUANA ABIGAIL ZOILO PEREA.pdf"
click at [416, 298] on input "Seleccionar Archivo" at bounding box center [504, 305] width 212 height 15
click at [418, 302] on input "Seleccionar Archivo" at bounding box center [504, 305] width 212 height 15
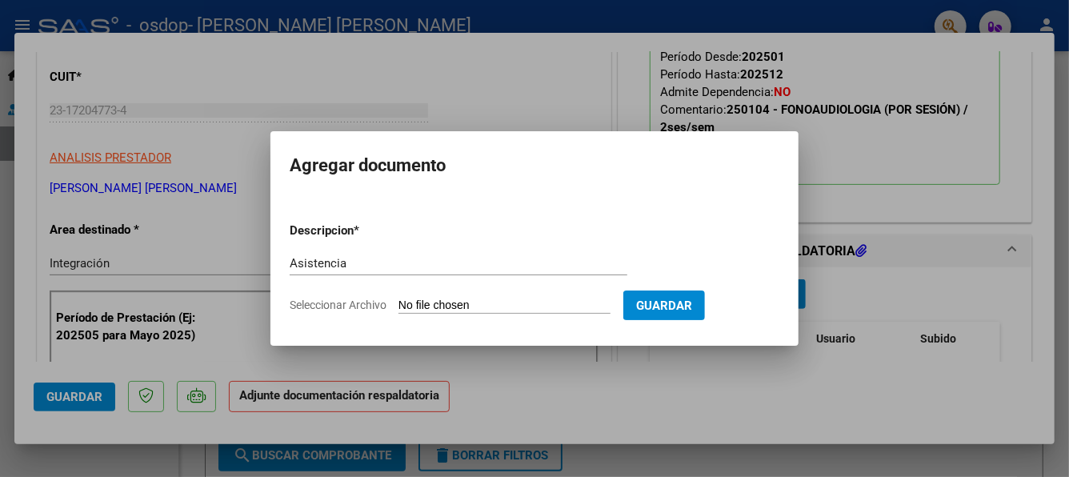
type input "C:\fakepath\ASIST FONO LUANA ABIGAIL ZOILO PEREA.pdf"
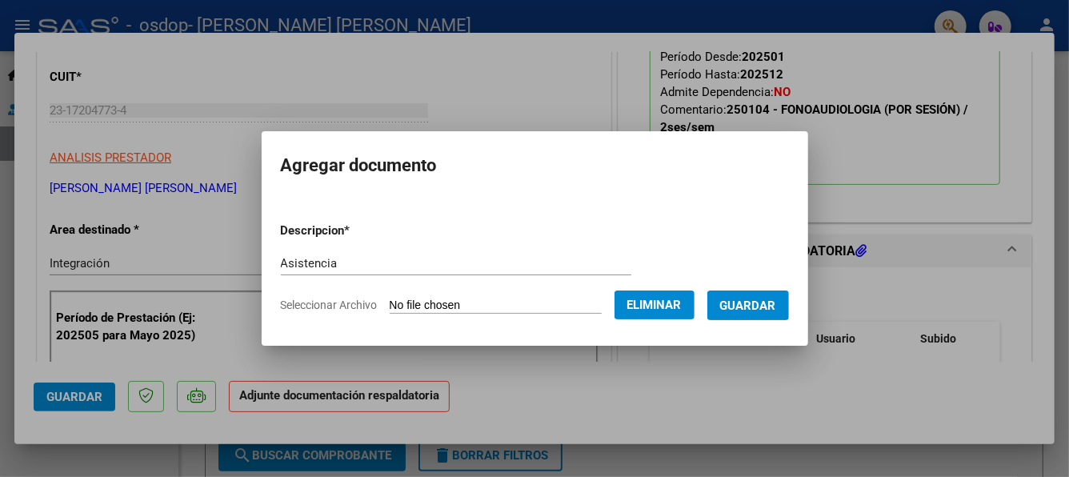
click at [740, 303] on span "Guardar" at bounding box center [748, 305] width 56 height 14
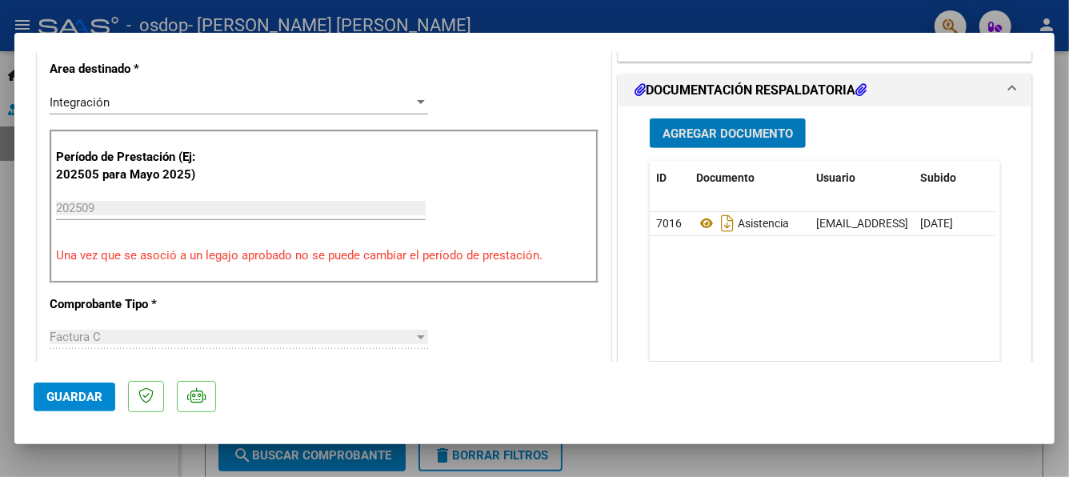
scroll to position [480, 0]
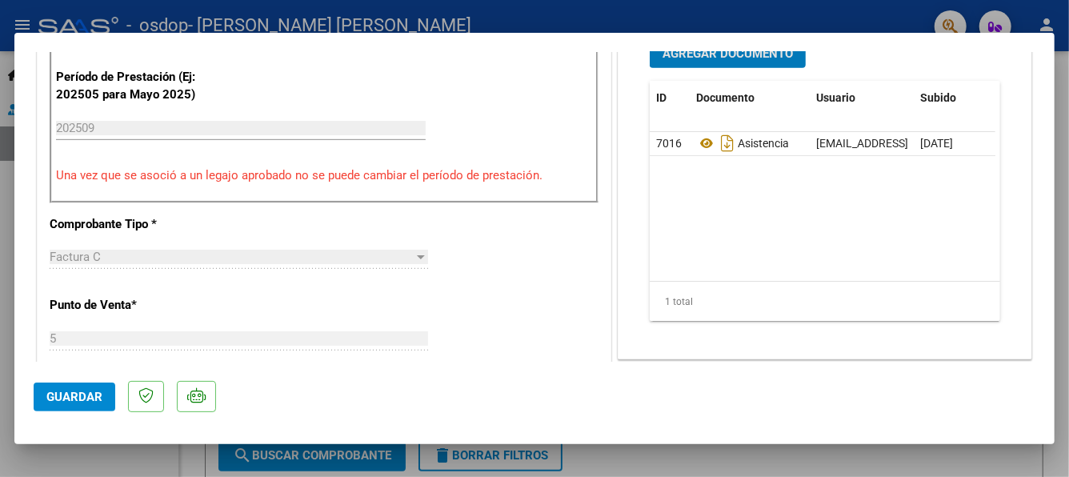
click at [77, 390] on span "Guardar" at bounding box center [74, 397] width 56 height 14
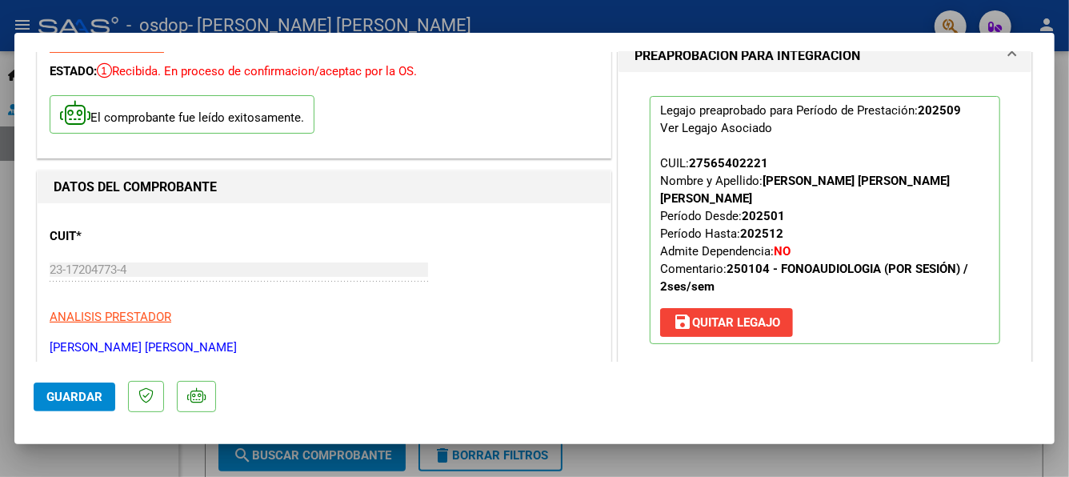
scroll to position [0, 0]
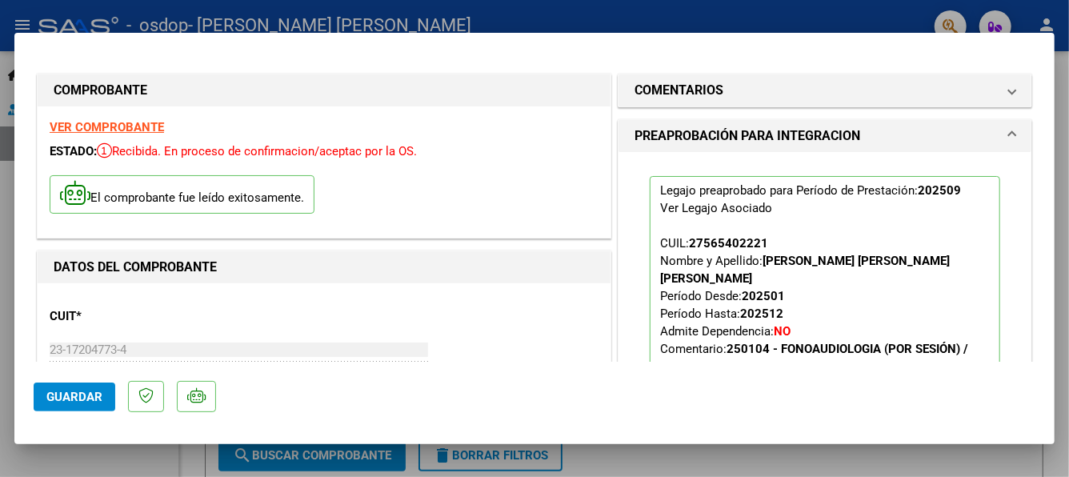
click at [827, 22] on div at bounding box center [534, 238] width 1069 height 477
